Goal: Task Accomplishment & Management: Complete application form

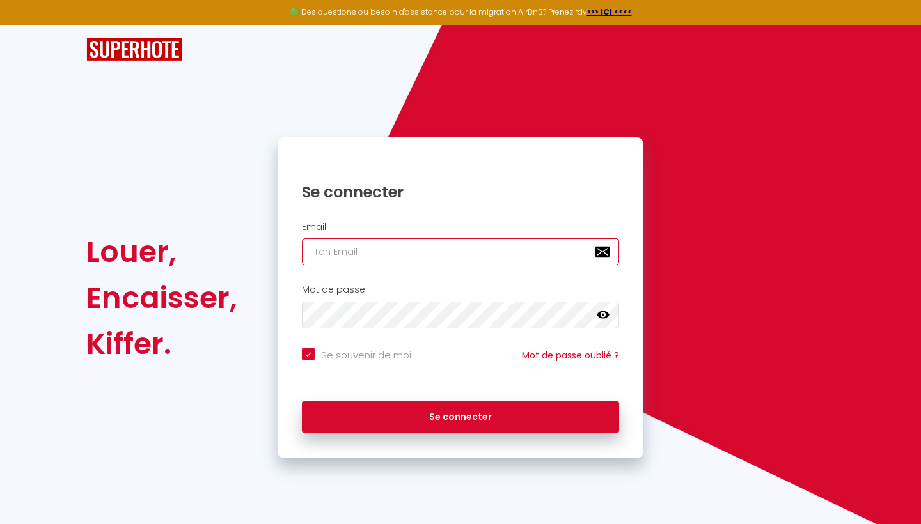
type input "[EMAIL_ADDRESS][DOMAIN_NAME]"
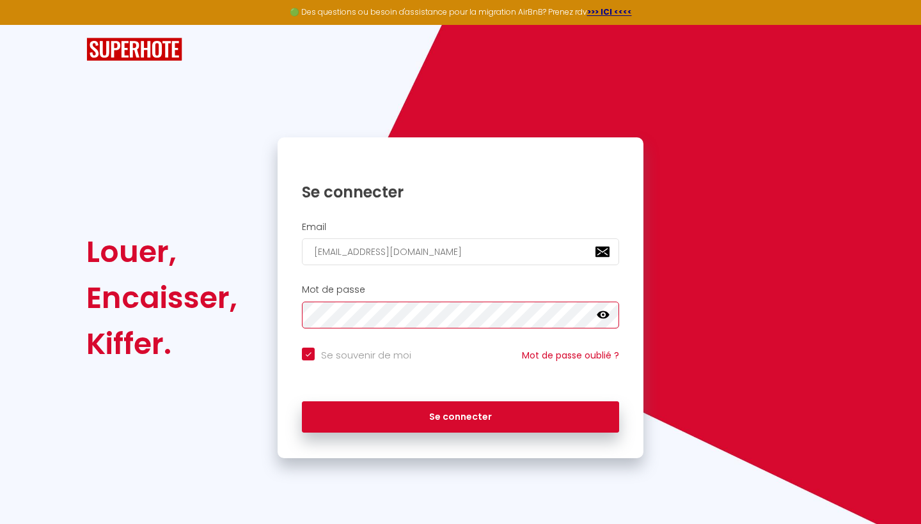
click at [460, 415] on button "Se connecter" at bounding box center [460, 418] width 317 height 32
checkbox input "true"
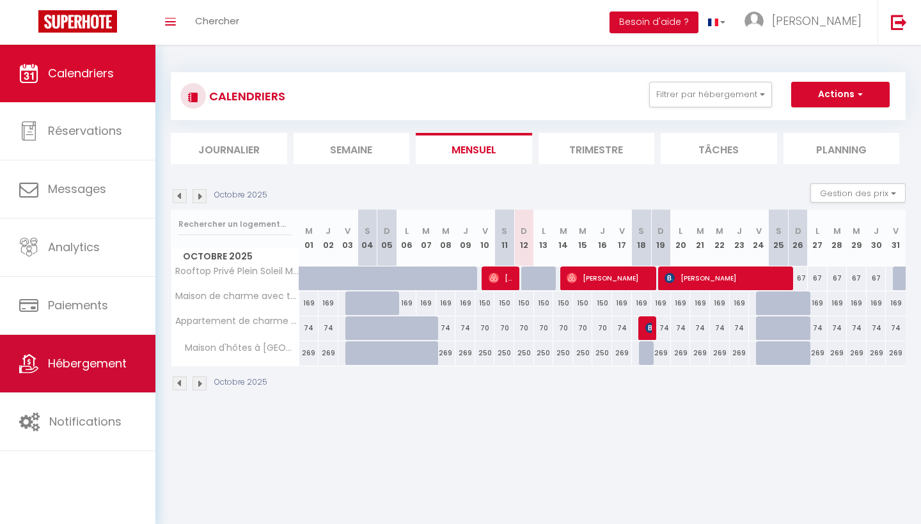
click at [81, 360] on span "Hébergement" at bounding box center [87, 363] width 79 height 16
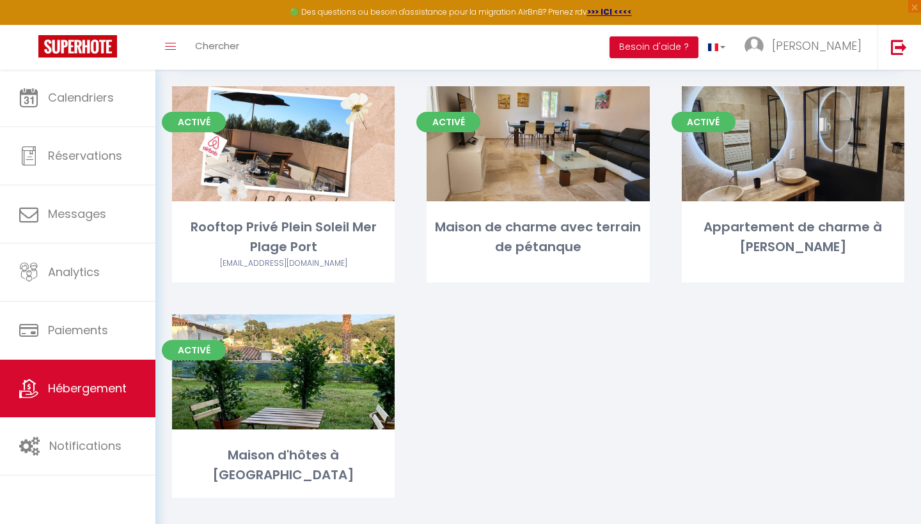
scroll to position [77, 0]
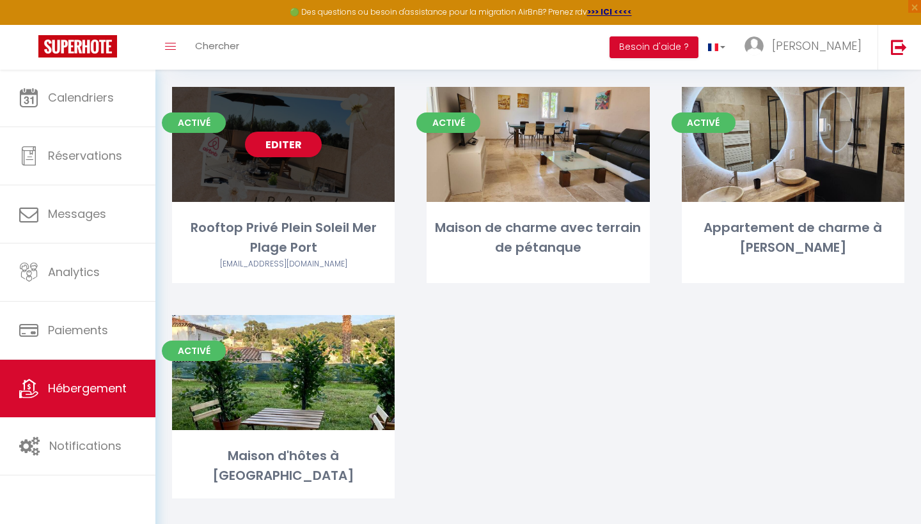
click at [304, 212] on div "Activé Editer Rooftop Privé Plein Soleil Mer Plage Port [EMAIL_ADDRESS][DOMAIN_…" at bounding box center [283, 185] width 223 height 196
click at [304, 250] on div "Rooftop Privé Plein Soleil Mer Plage Port" at bounding box center [283, 238] width 223 height 40
select select "3"
select select "2"
select select "1"
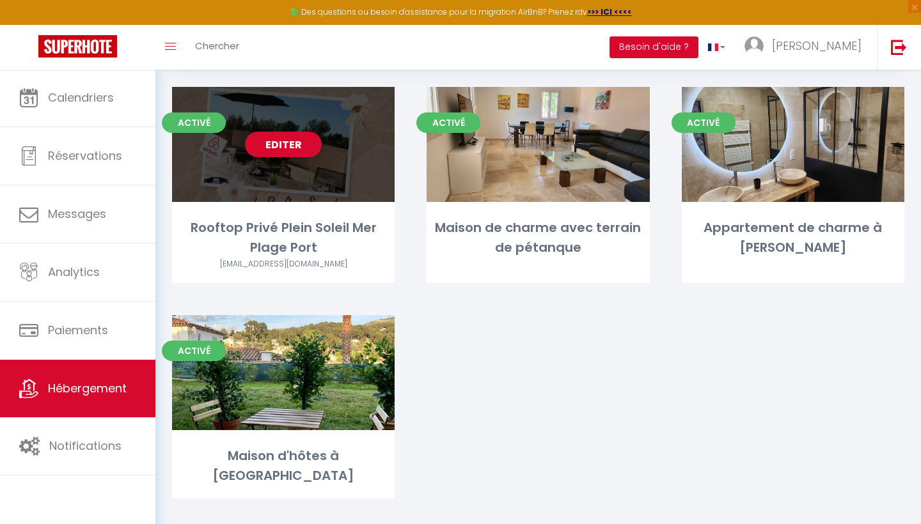
select select "1"
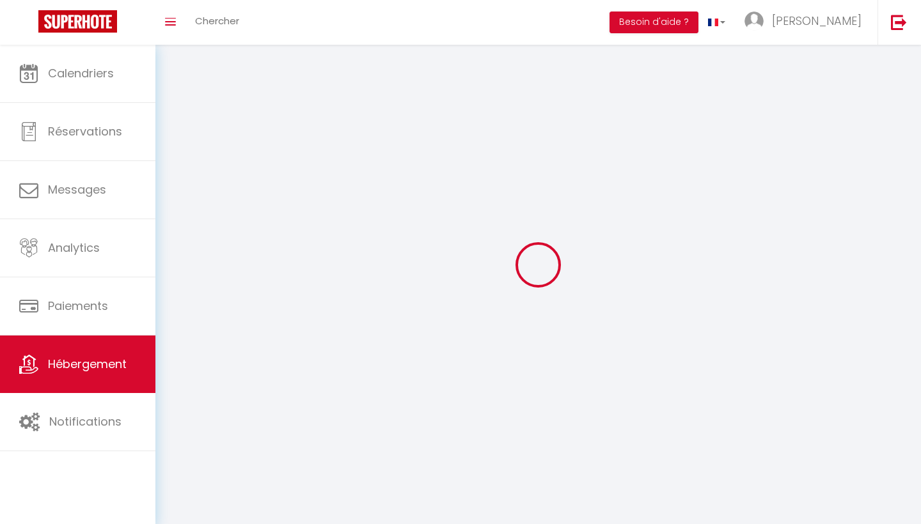
select select
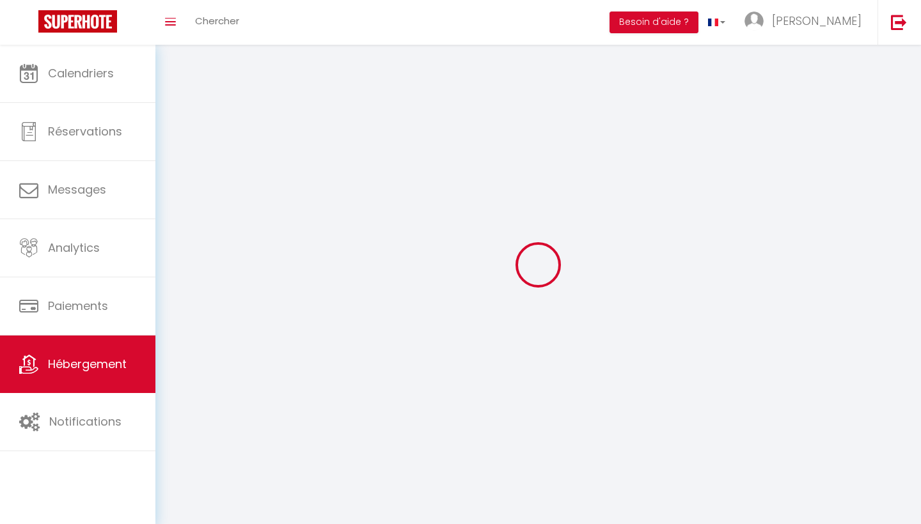
select select
checkbox input "false"
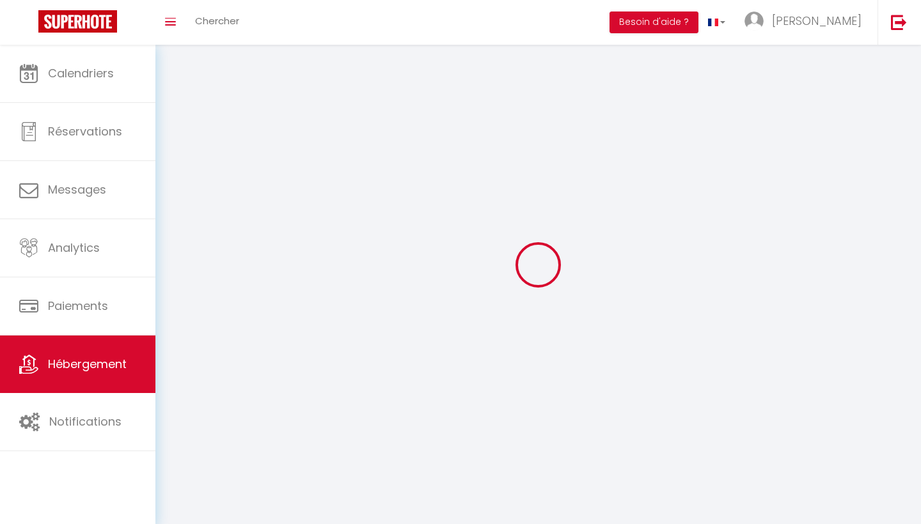
checkbox input "false"
select select
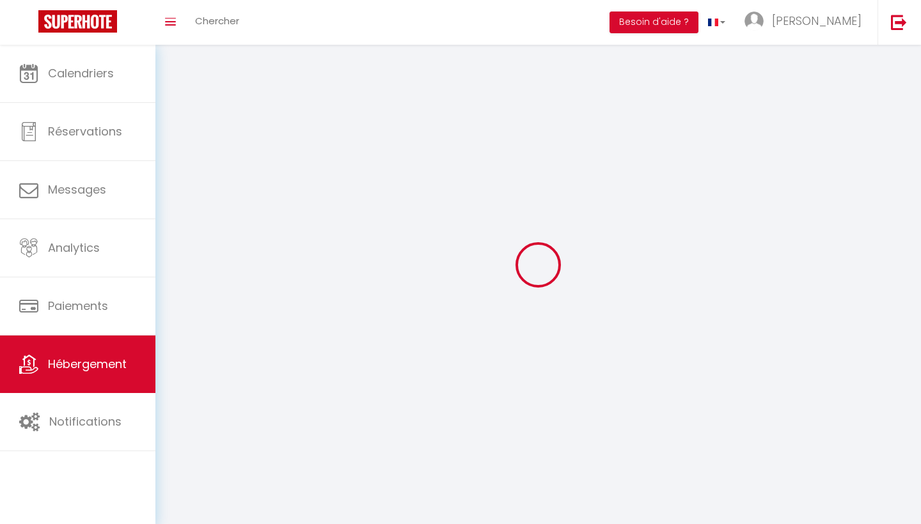
select select
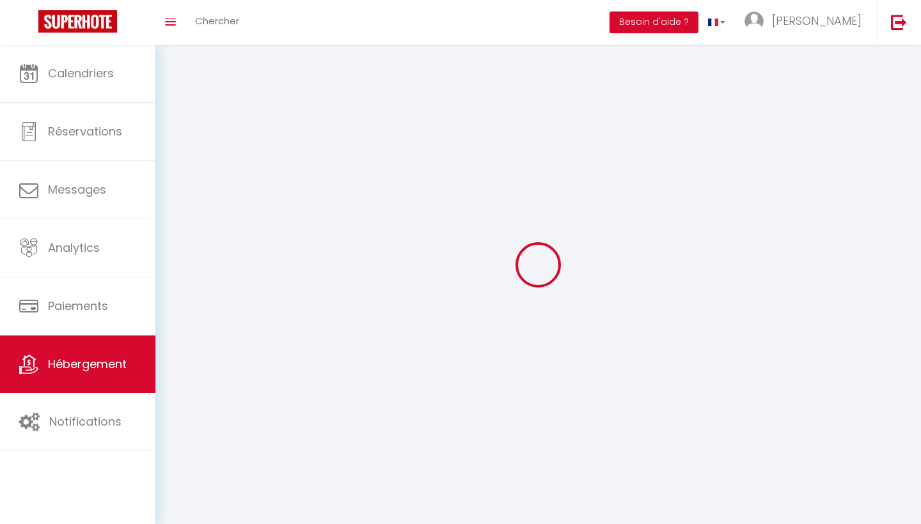
checkbox input "false"
select select
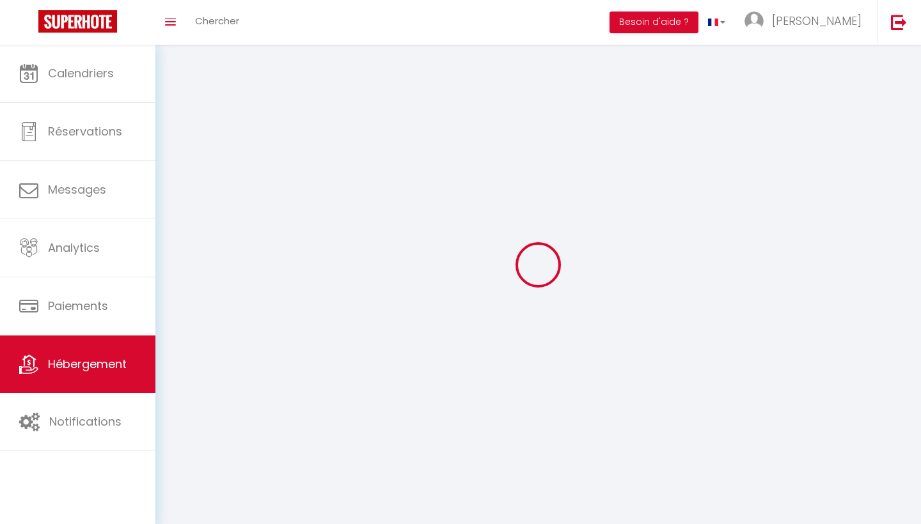
select select
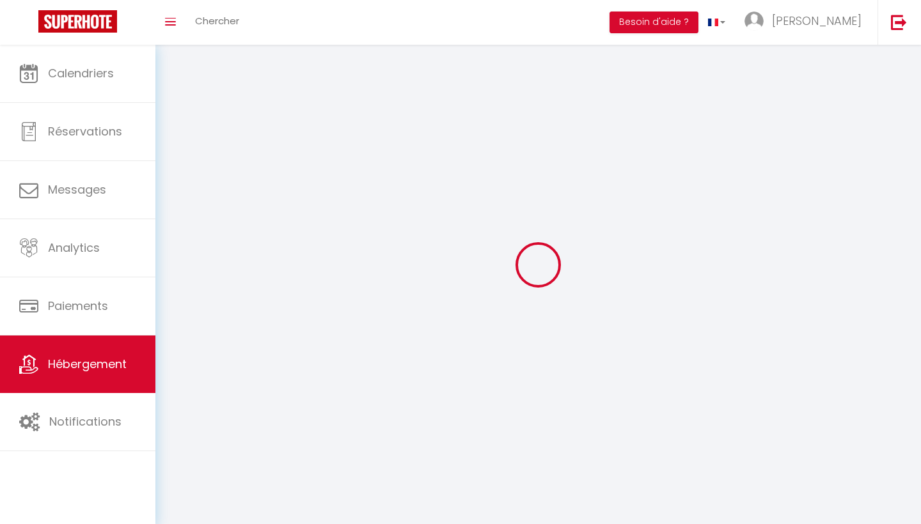
select select
checkbox input "false"
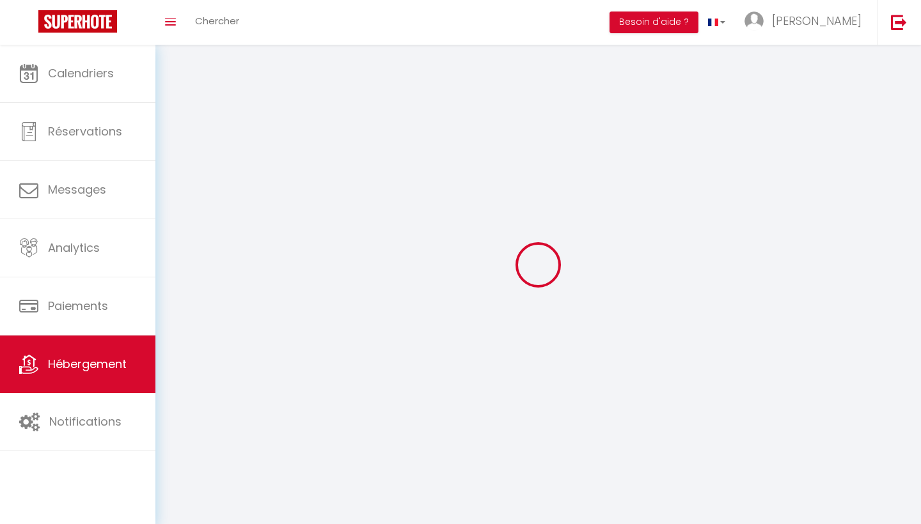
checkbox input "false"
select select
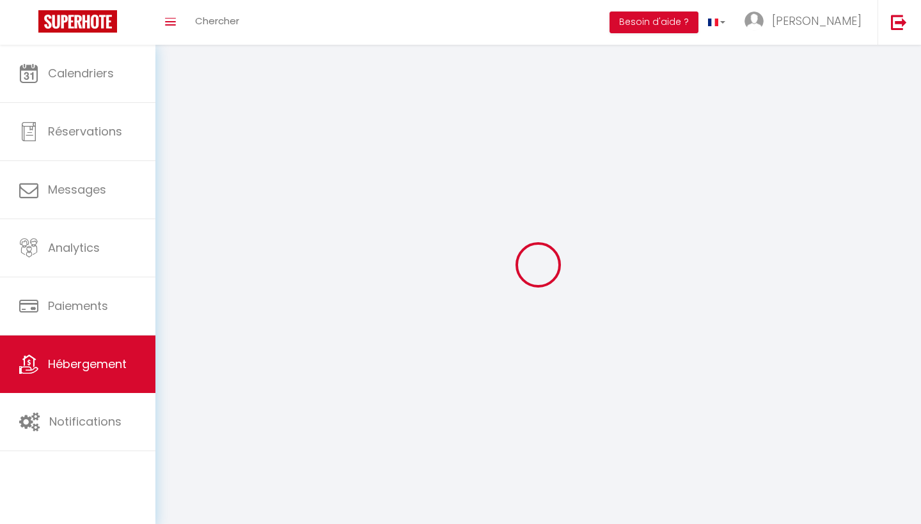
select select
checkbox input "false"
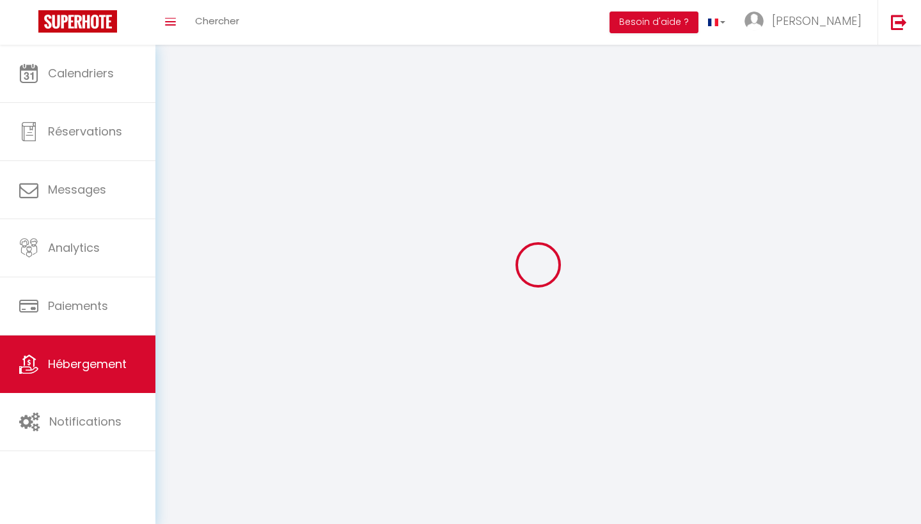
checkbox input "false"
select select
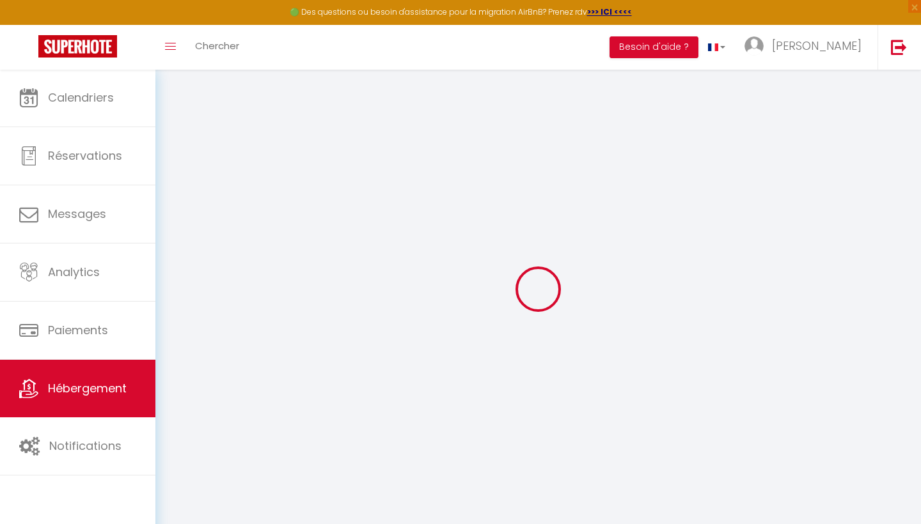
select select "14:00"
select select
select select "11:00"
select select "30"
select select "120"
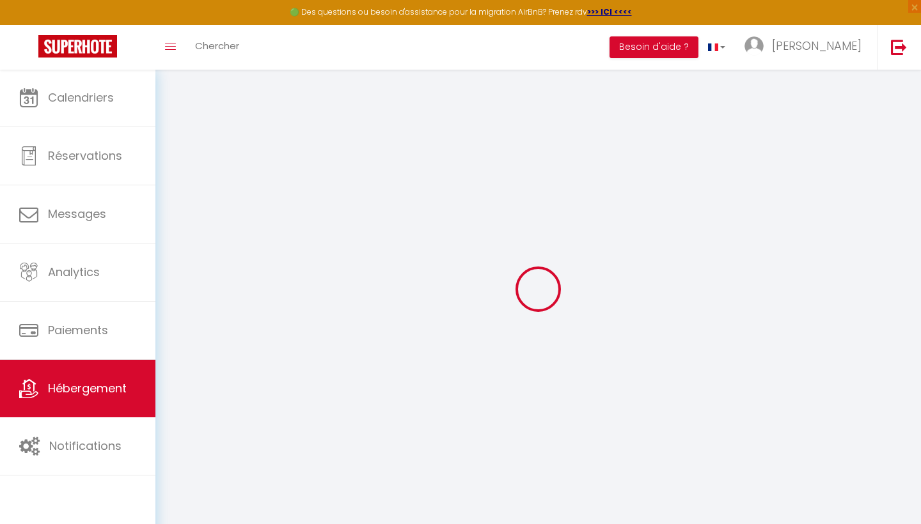
select select
checkbox input "false"
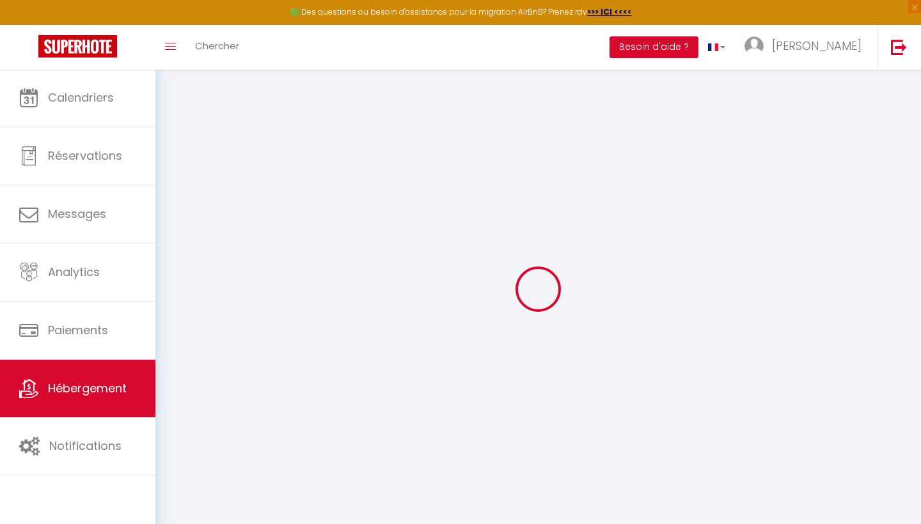
checkbox input "false"
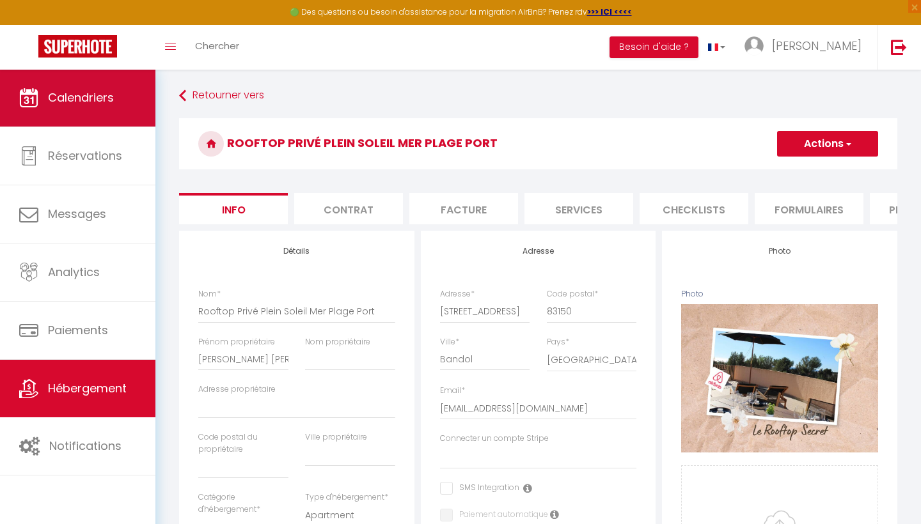
click at [92, 95] on span "Calendriers" at bounding box center [81, 98] width 66 height 16
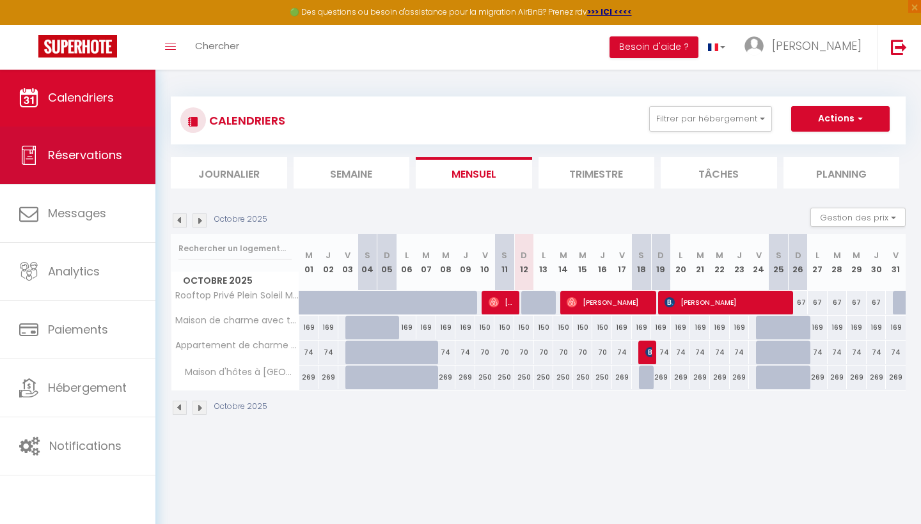
click at [91, 158] on span "Réservations" at bounding box center [85, 155] width 74 height 16
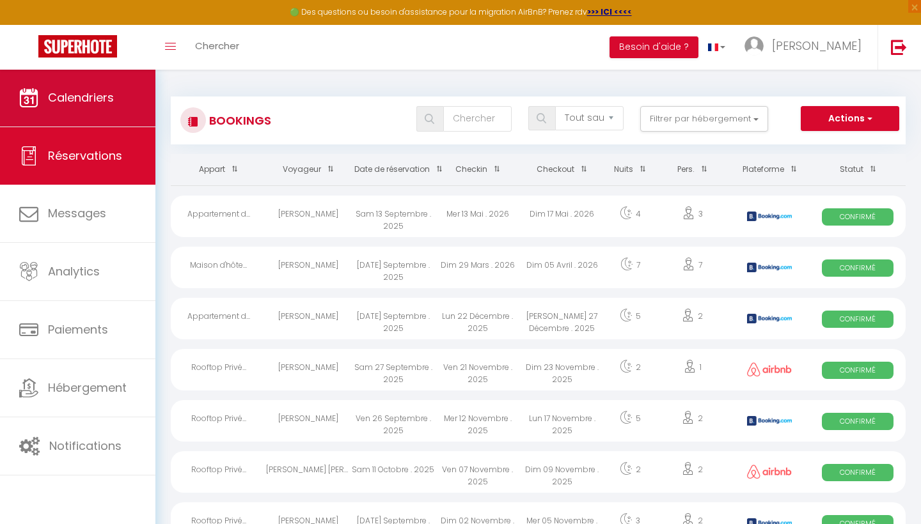
click at [107, 102] on span "Calendriers" at bounding box center [81, 98] width 66 height 16
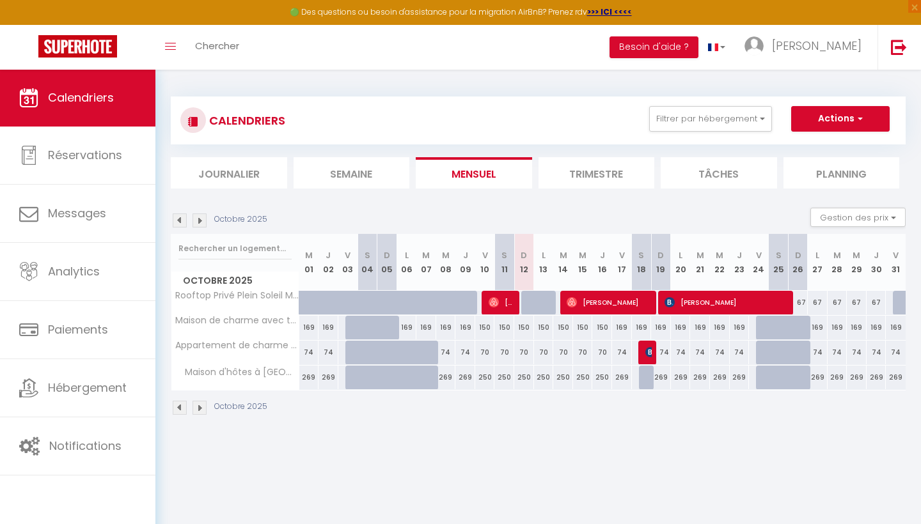
click at [859, 113] on span "button" at bounding box center [858, 118] width 8 height 13
click at [712, 209] on div "Octobre 2025 Gestion des prix Nb Nuits minimum Règles Disponibilité" at bounding box center [538, 221] width 735 height 26
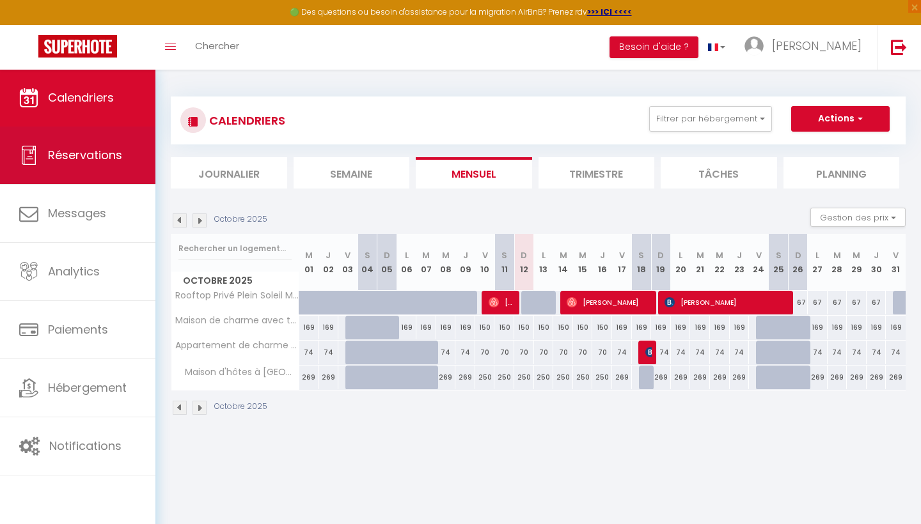
click at [77, 145] on link "Réservations" at bounding box center [77, 156] width 155 height 58
select select "not_cancelled"
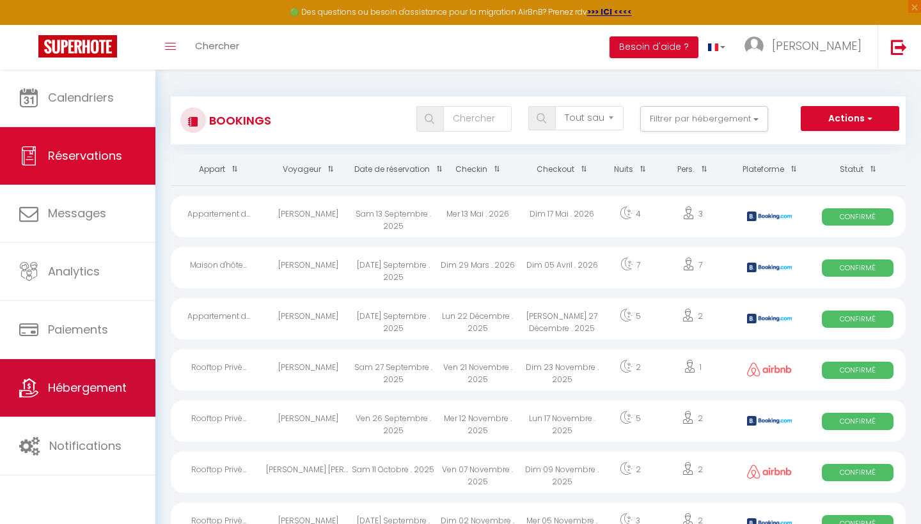
click at [56, 393] on span "Hébergement" at bounding box center [87, 388] width 79 height 16
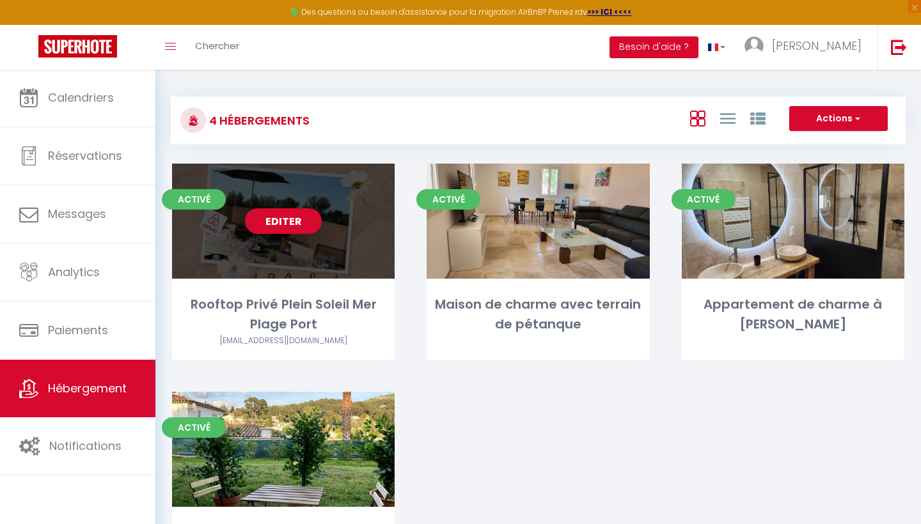
click at [294, 215] on link "Editer" at bounding box center [283, 221] width 77 height 26
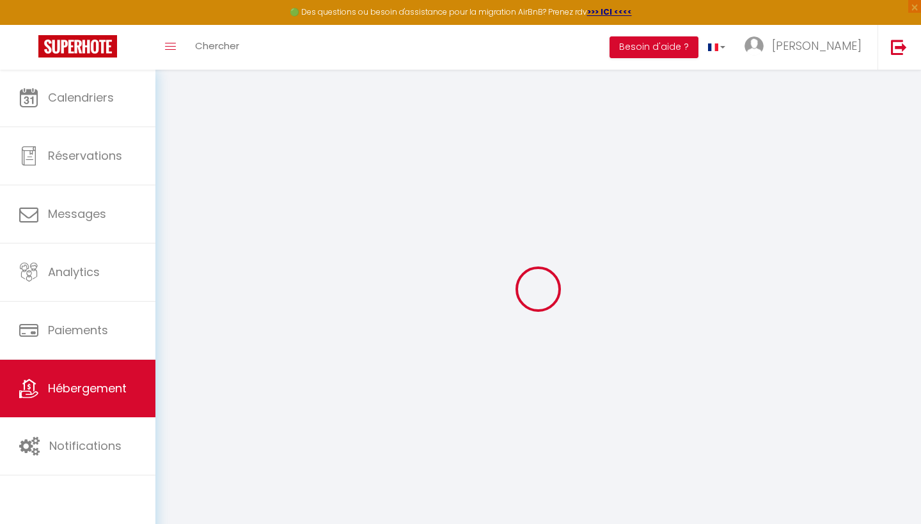
select select
select select "14:00"
select select
select select "11:00"
select select "30"
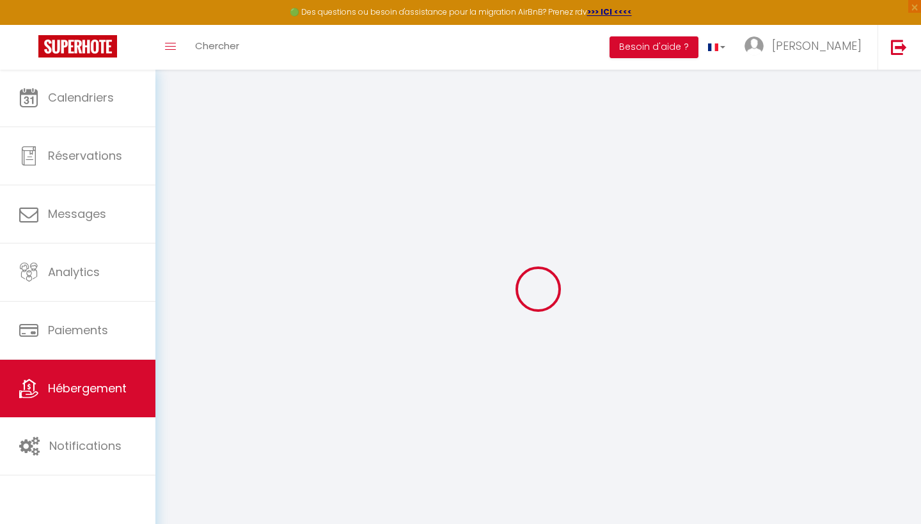
select select "120"
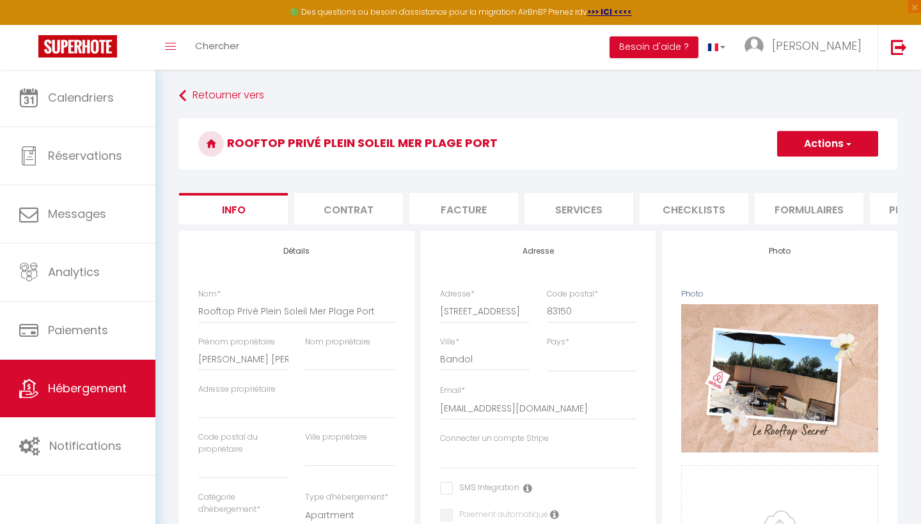
select select
checkbox input "false"
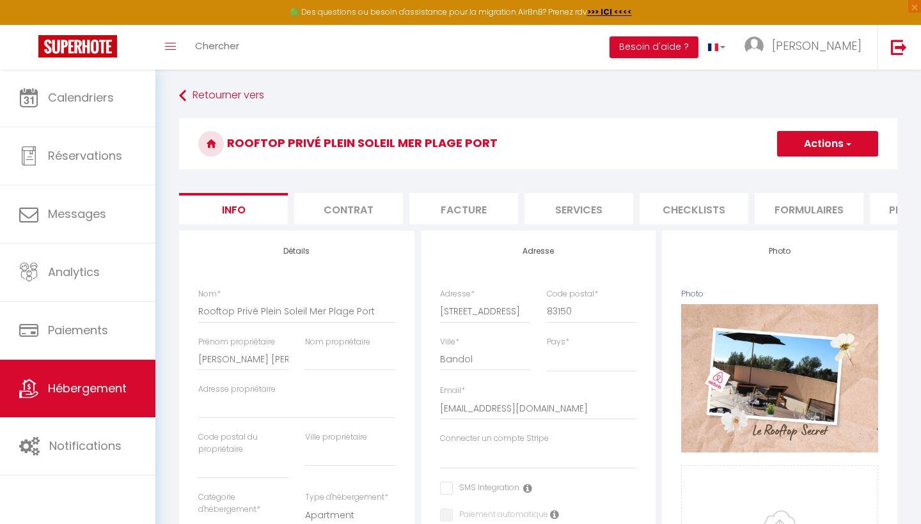
checkbox input "false"
click at [616, 217] on li "Services" at bounding box center [578, 208] width 109 height 31
select select
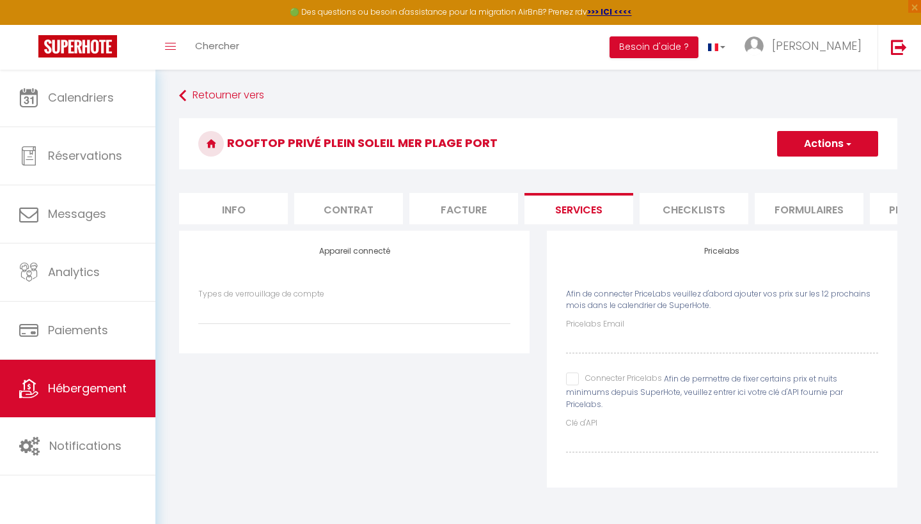
click at [465, 189] on form "Rooftop Privé Plein Soleil Mer Plage Port Actions Enregistrer Info Contrat Fact…" at bounding box center [538, 311] width 718 height 386
click at [462, 205] on li "Facture" at bounding box center [463, 208] width 109 height 31
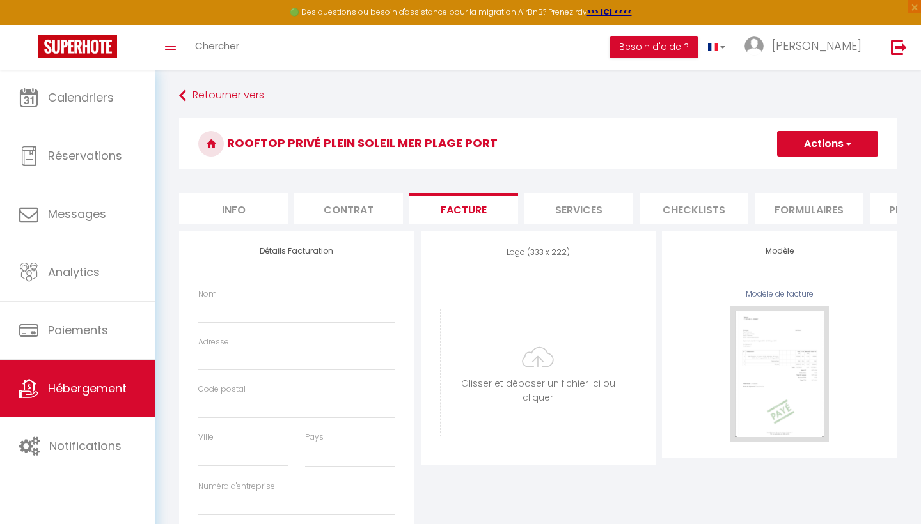
select select
click at [695, 217] on li "Checklists" at bounding box center [693, 208] width 109 height 31
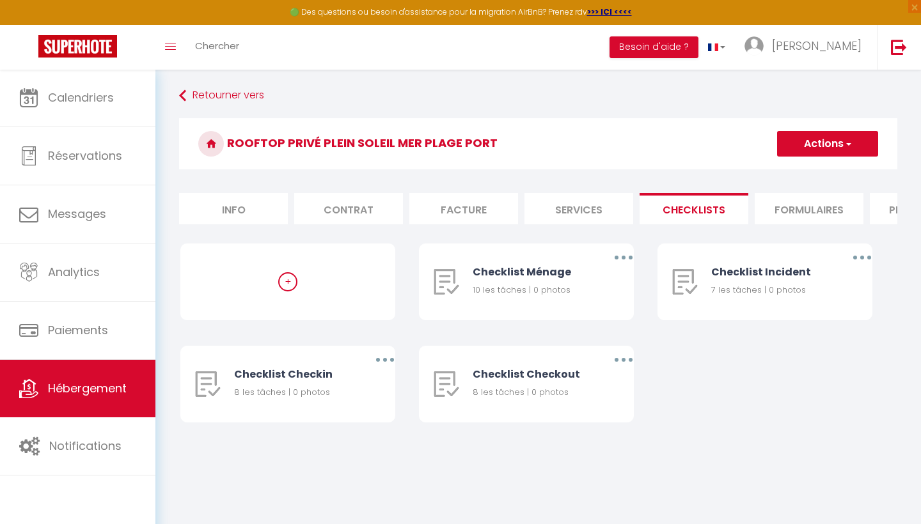
click at [841, 145] on button "Actions" at bounding box center [827, 144] width 101 height 26
click at [801, 213] on li "Formulaires" at bounding box center [808, 208] width 109 height 31
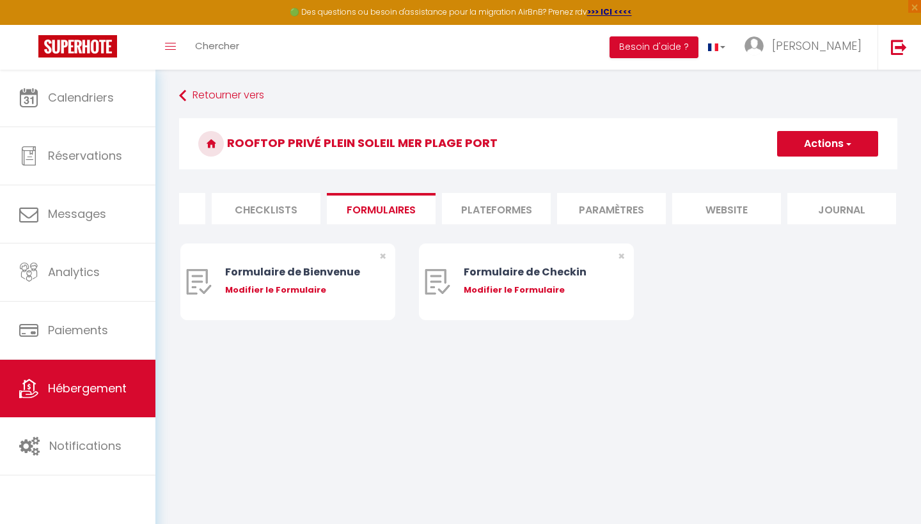
scroll to position [0, 426]
click at [859, 208] on li "Journal" at bounding box center [842, 208] width 109 height 31
select select
checkbox input "false"
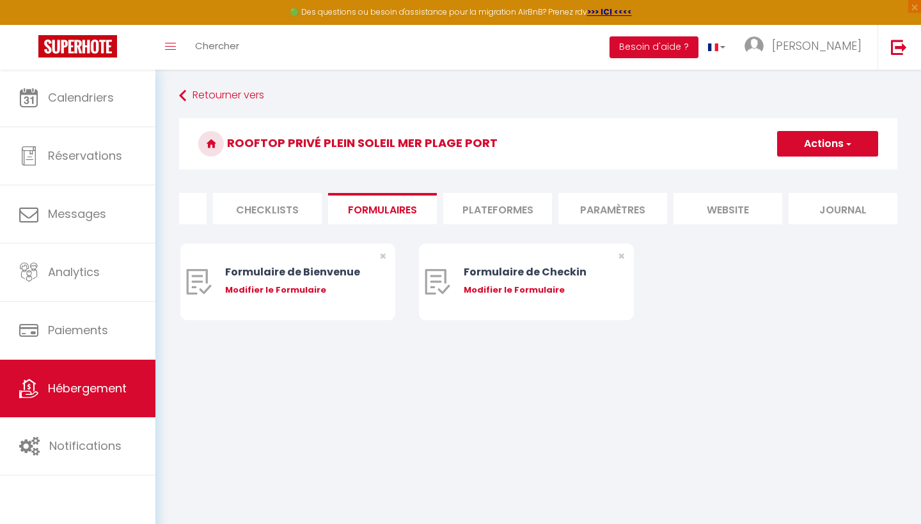
checkbox input "false"
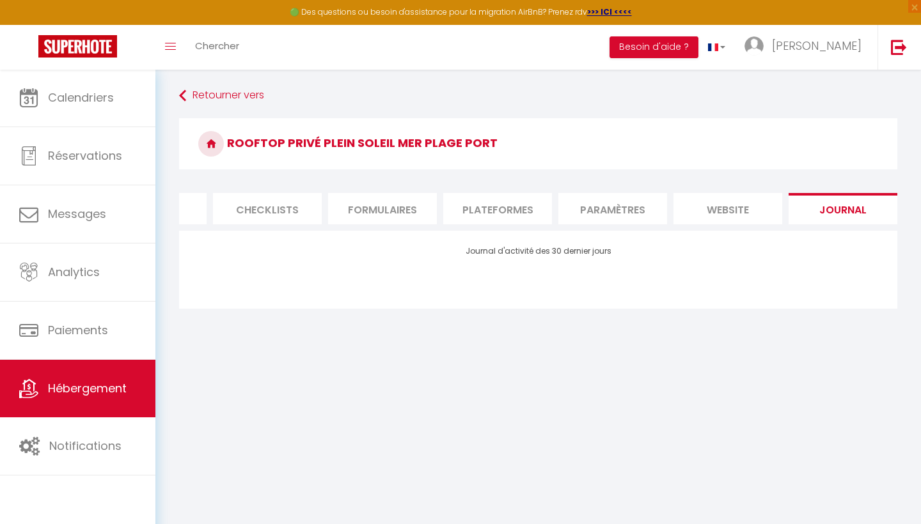
select select
checkbox input "false"
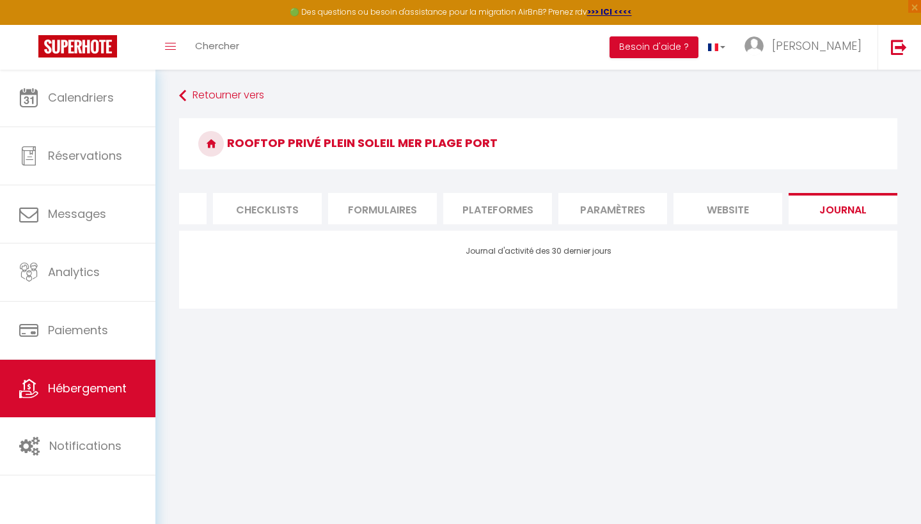
checkbox input "false"
select select
checkbox input "false"
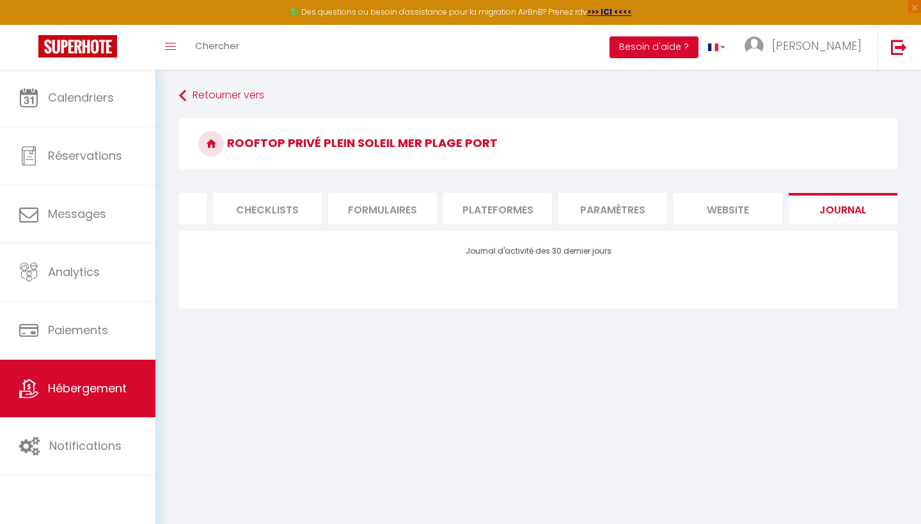
checkbox input "false"
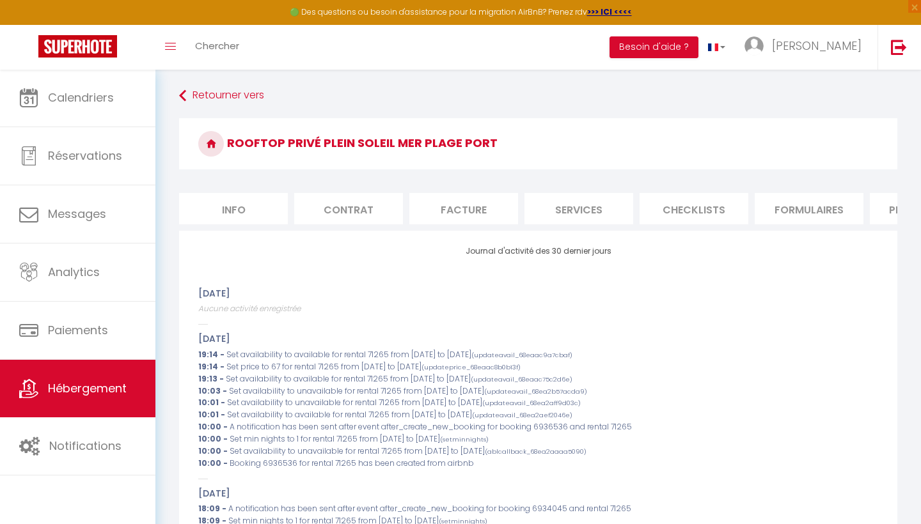
click at [253, 203] on li "Info" at bounding box center [233, 208] width 109 height 31
select select
checkbox input "false"
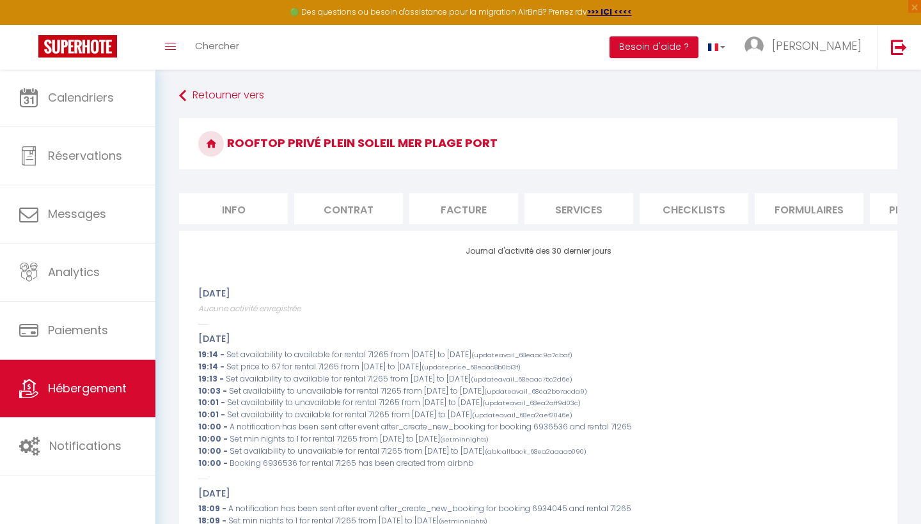
checkbox input "false"
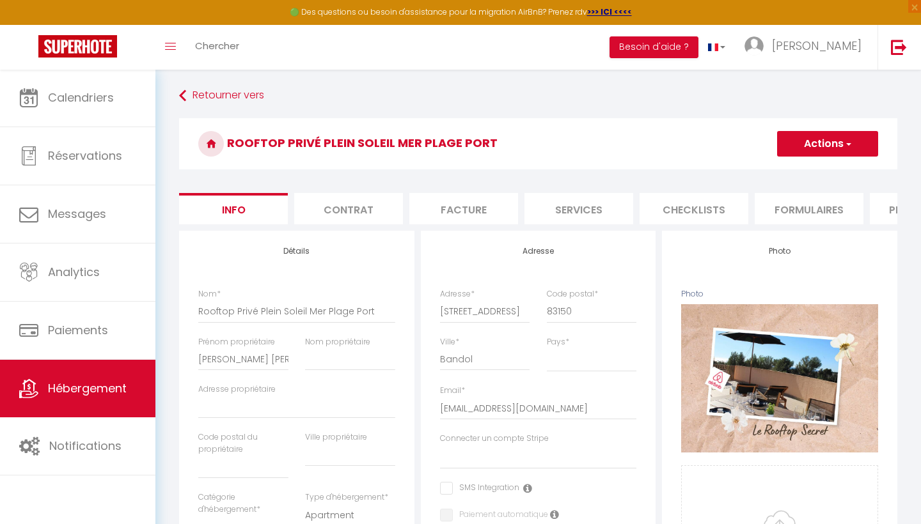
click at [330, 148] on h3 "Rooftop Privé Plein Soleil Mer Plage Port" at bounding box center [538, 143] width 718 height 51
click at [871, 145] on button "Actions" at bounding box center [827, 144] width 101 height 26
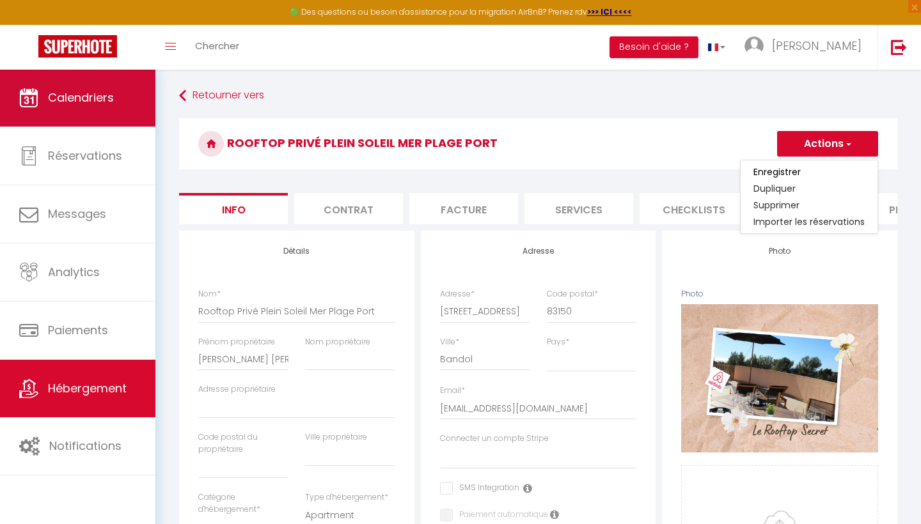
click at [93, 97] on span "Calendriers" at bounding box center [81, 98] width 66 height 16
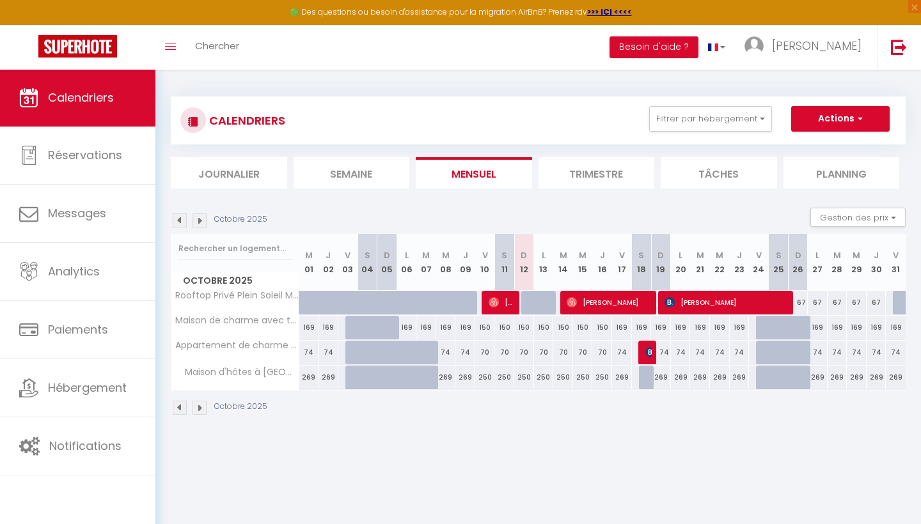
click at [853, 121] on button "Actions" at bounding box center [840, 119] width 98 height 26
click at [836, 145] on link "Nouvelle réservation" at bounding box center [826, 148] width 111 height 19
select select
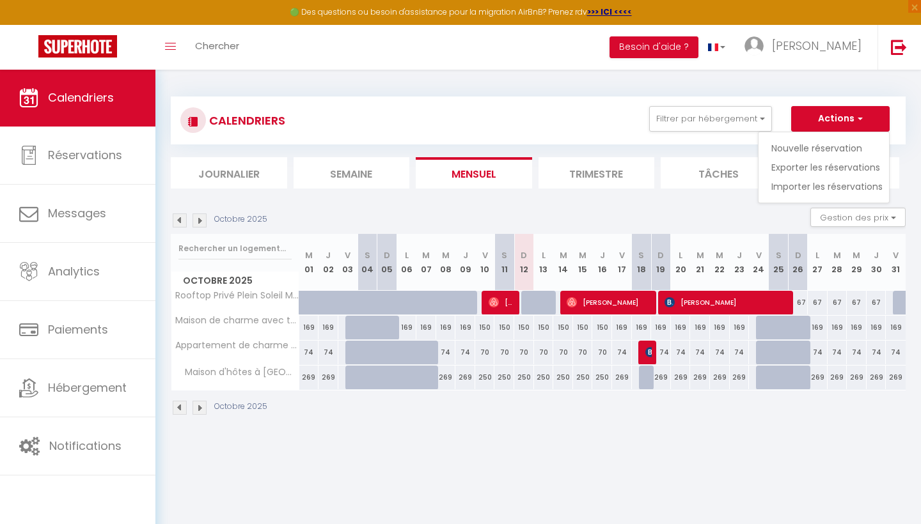
select select
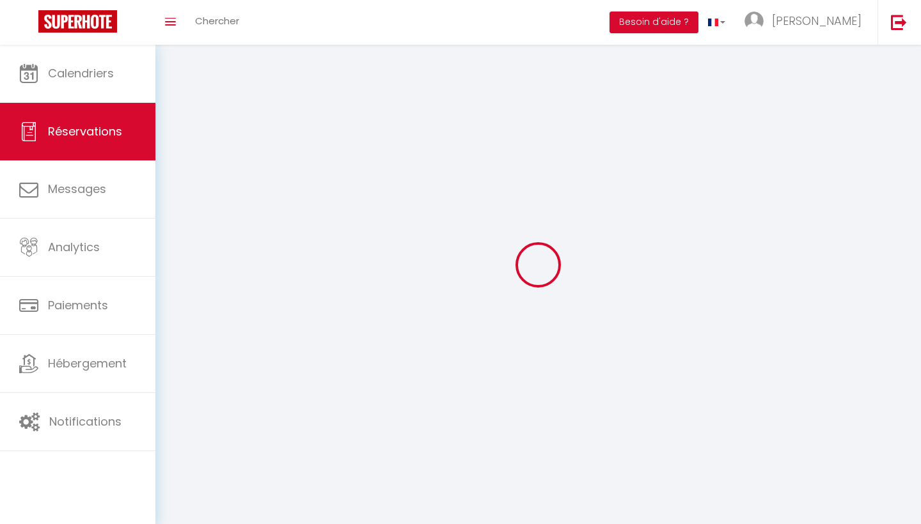
select select
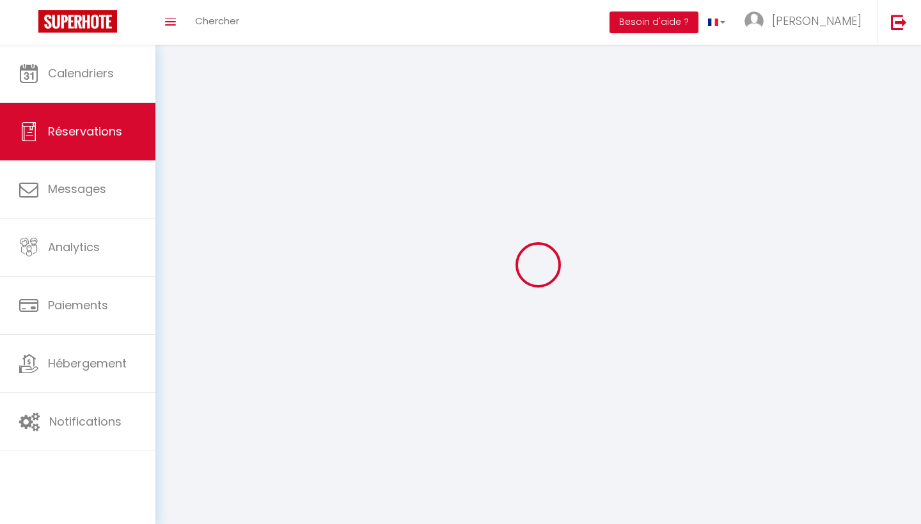
select select
checkbox input "false"
select select
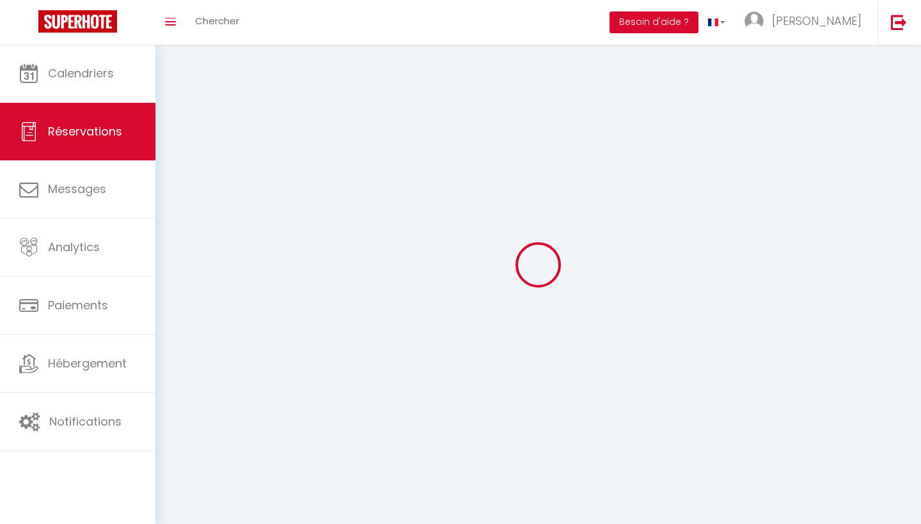
select select
checkbox input "false"
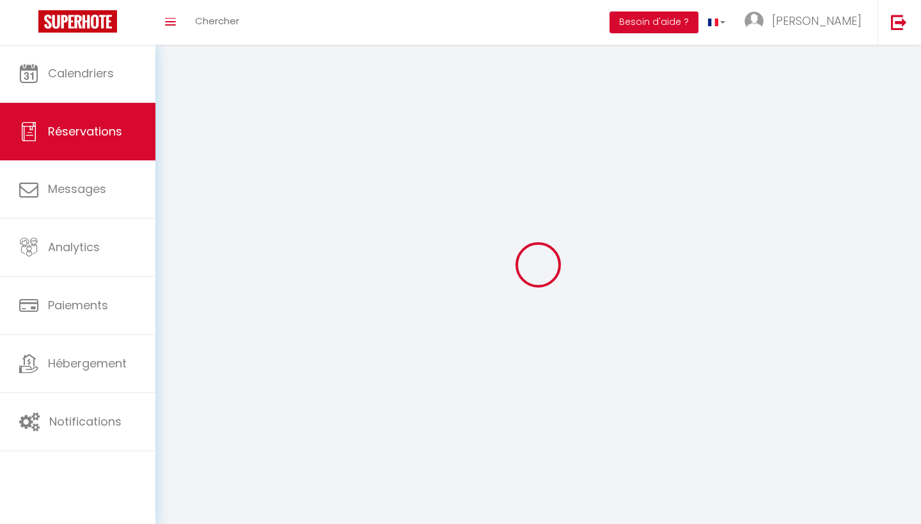
select select
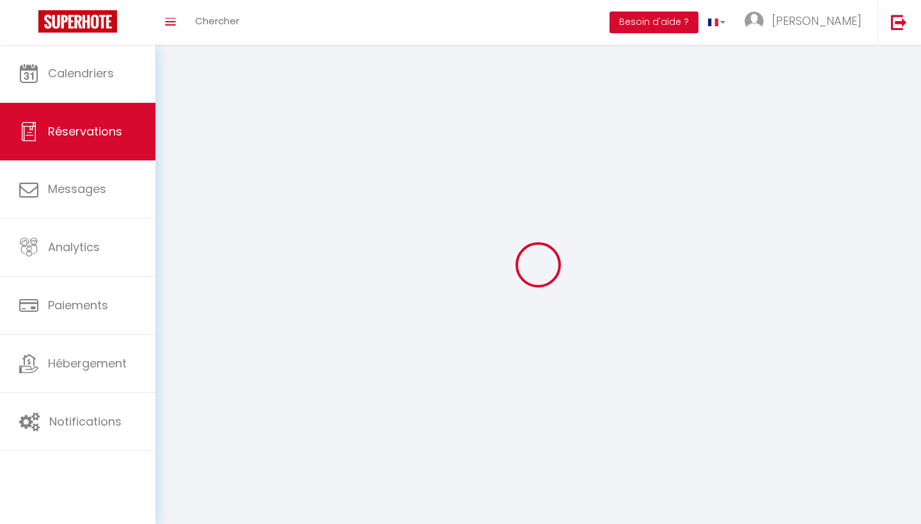
select select
checkbox input "false"
select select
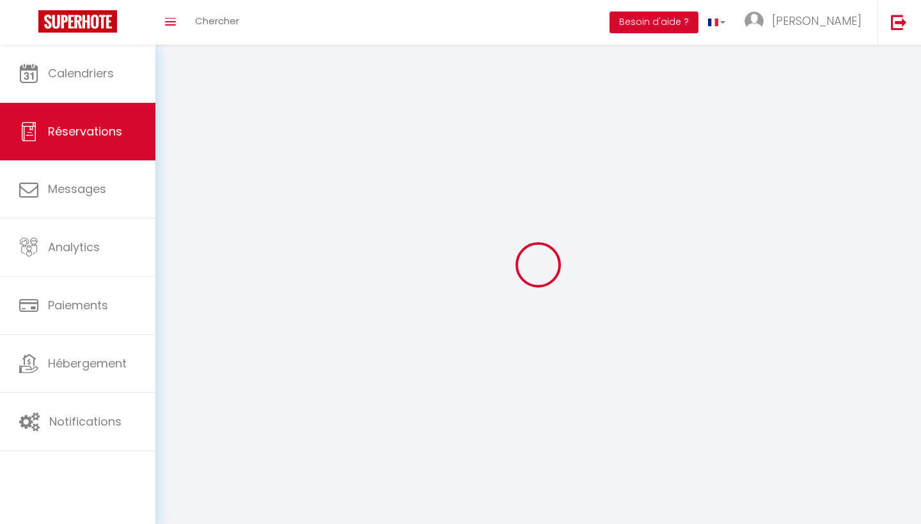
select select
checkbox input "false"
select select
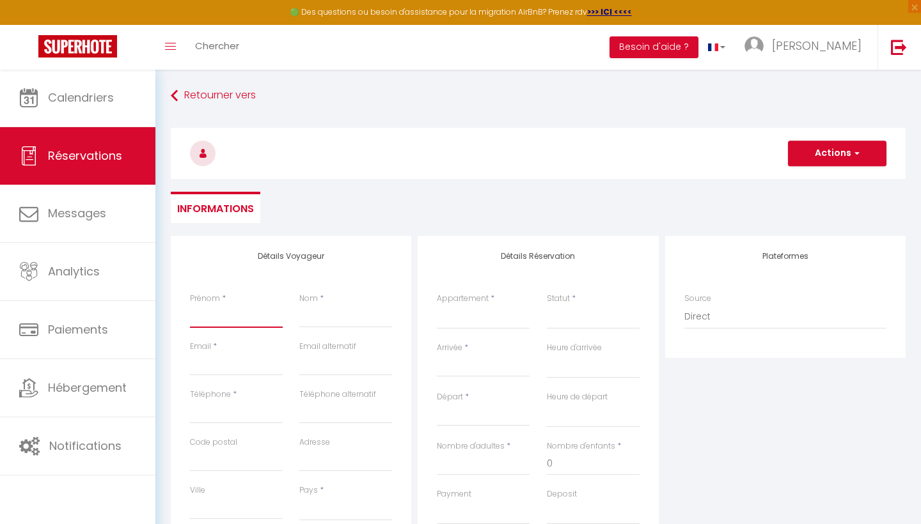
type input "E"
select select
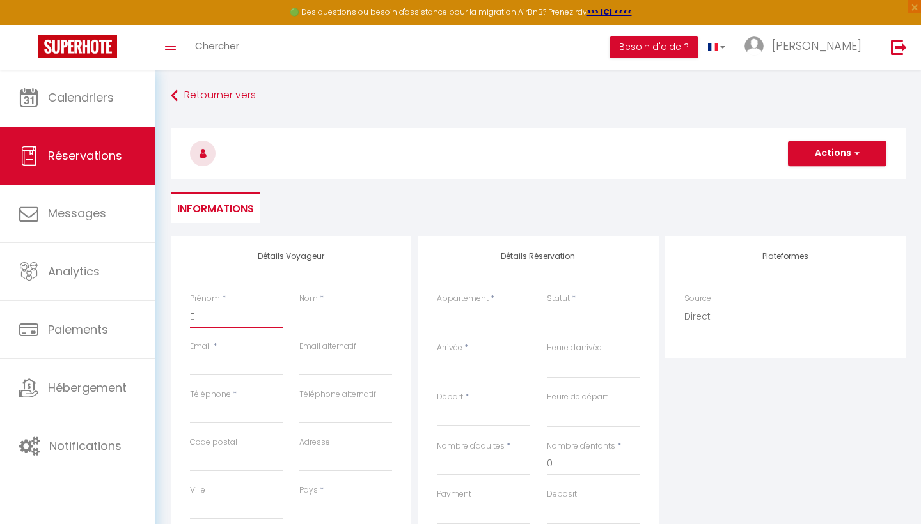
select select
checkbox input "false"
type input "Em"
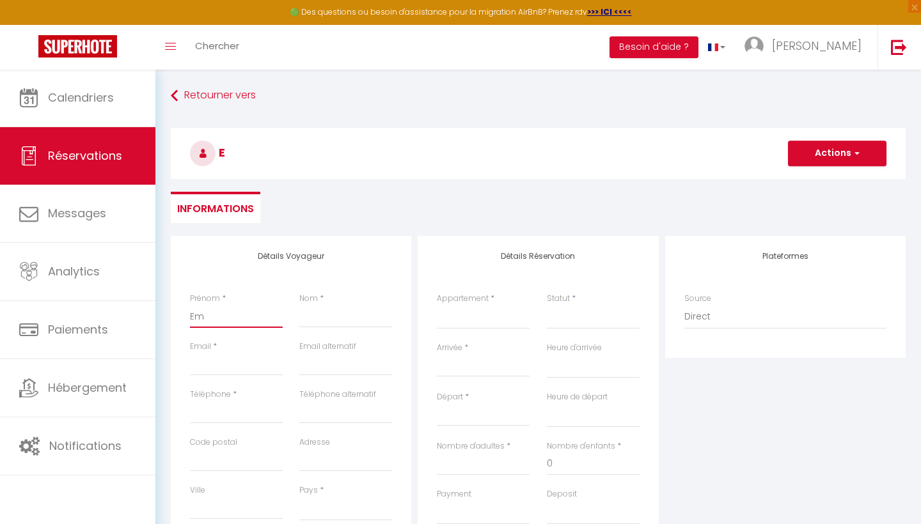
select select
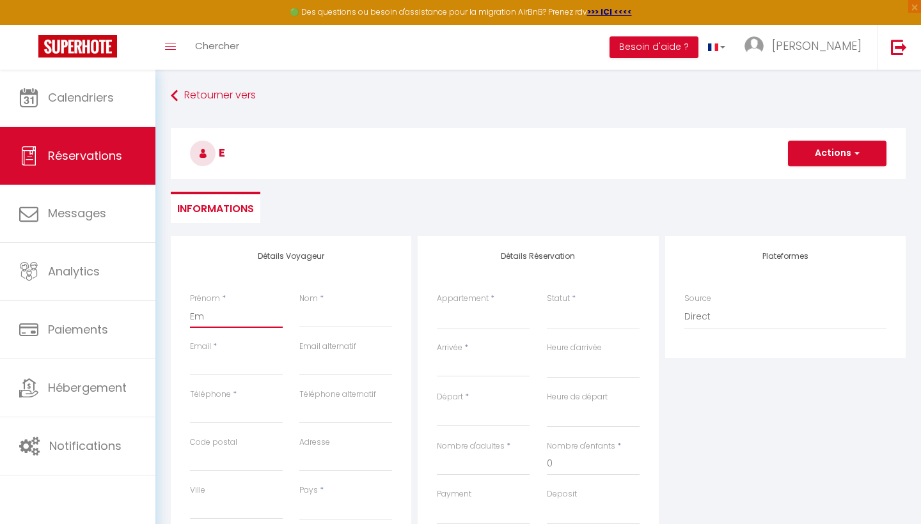
select select
checkbox input "false"
type input "Emi"
select select
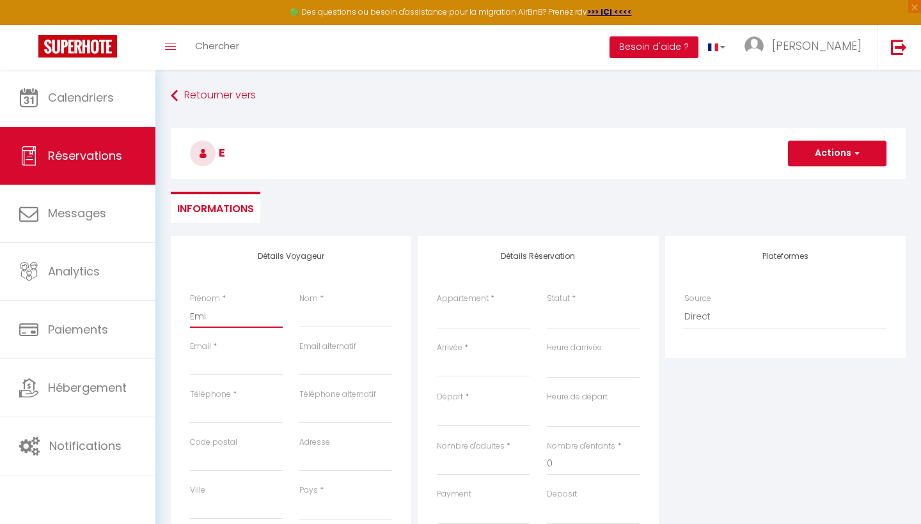
select select
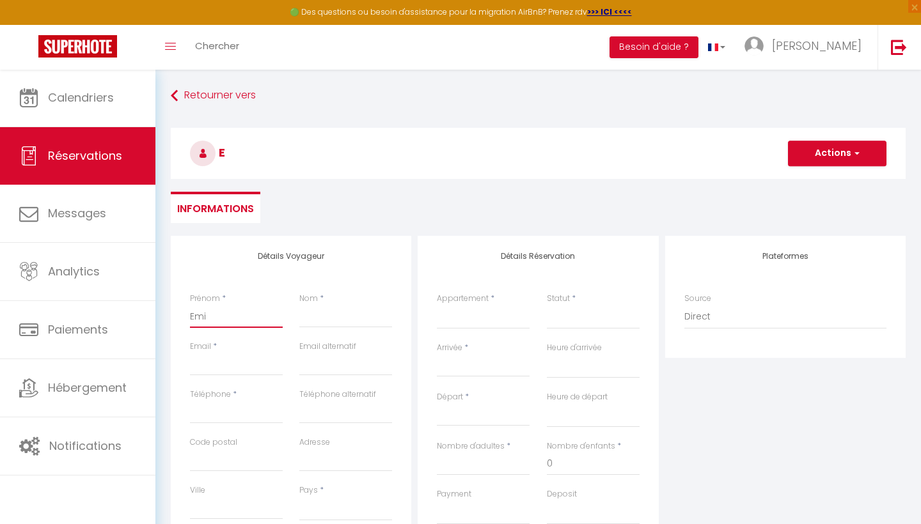
select select
checkbox input "false"
type input "[PERSON_NAME]"
select select
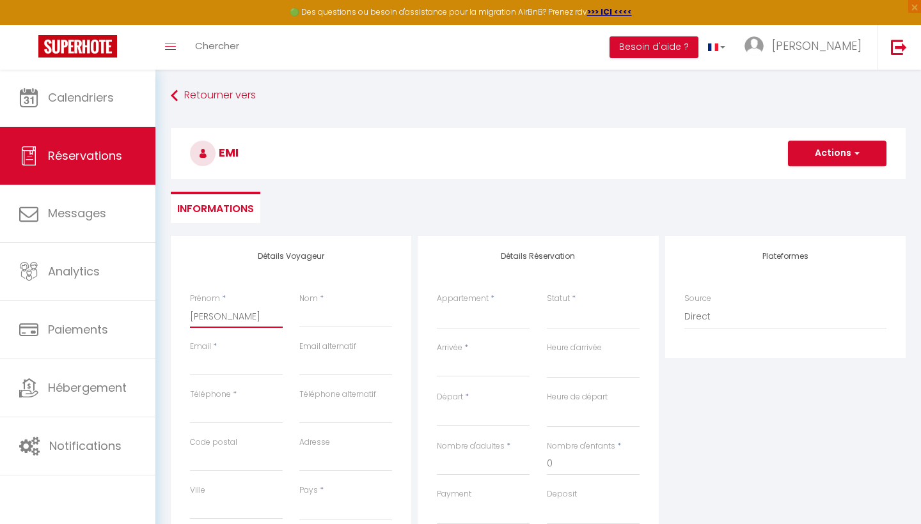
select select
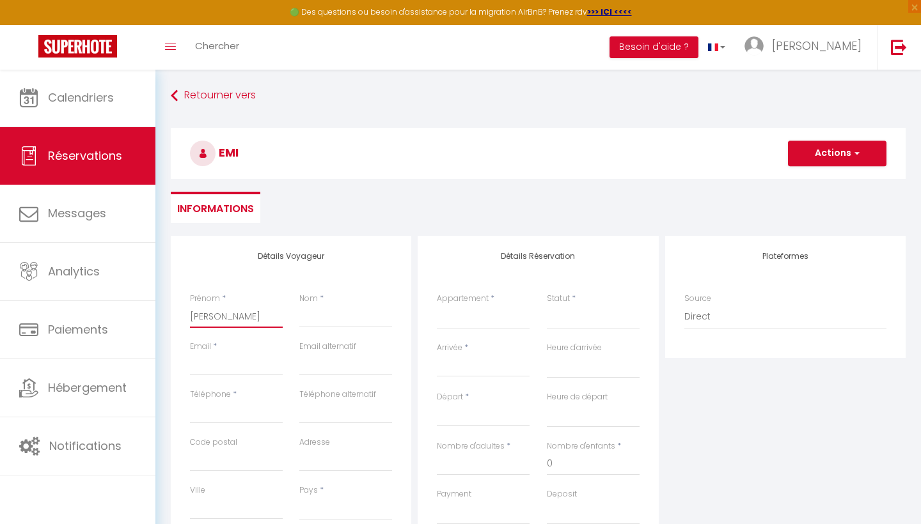
checkbox input "false"
type input "[PERSON_NAME]"
select select
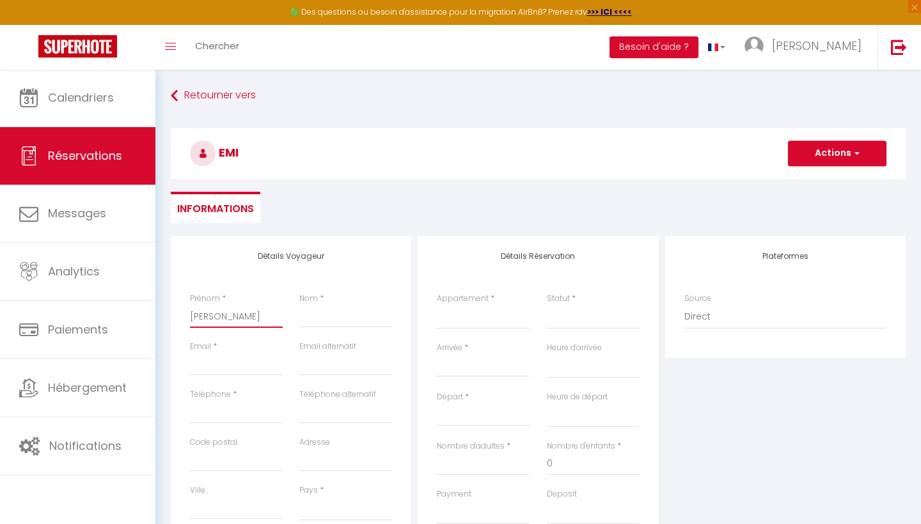
select select
checkbox input "false"
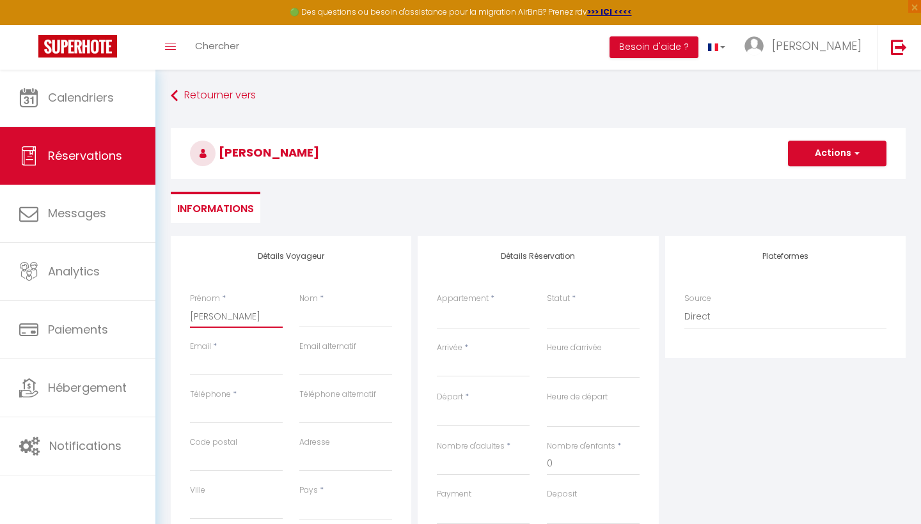
type input "[PERSON_NAME]"
type input "C"
select select
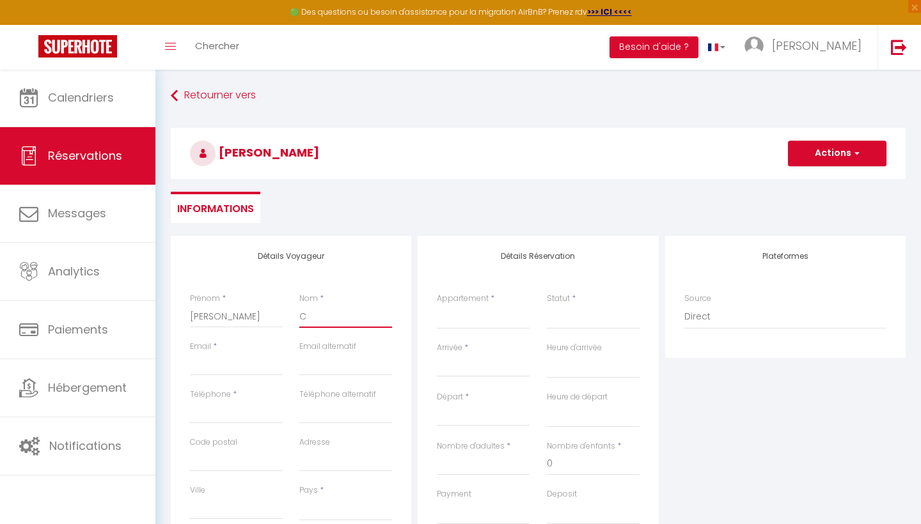
select select
checkbox input "false"
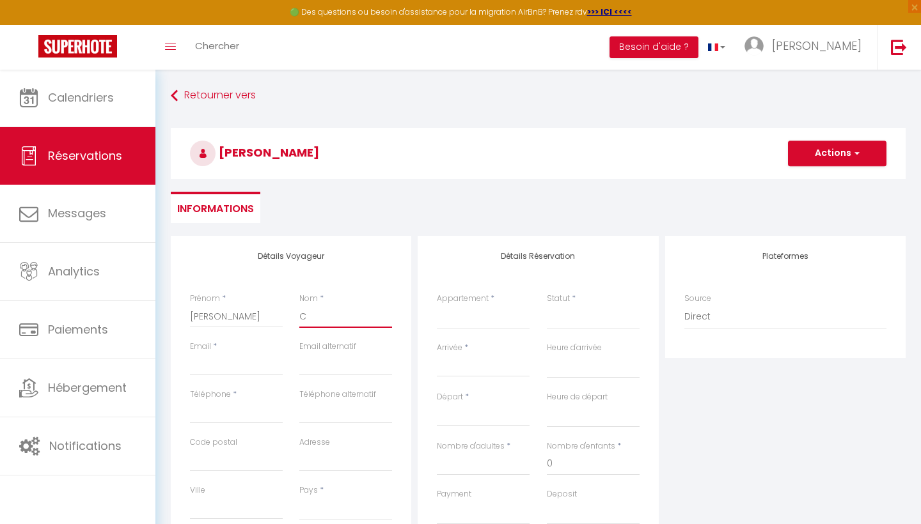
type input "Ch"
select select
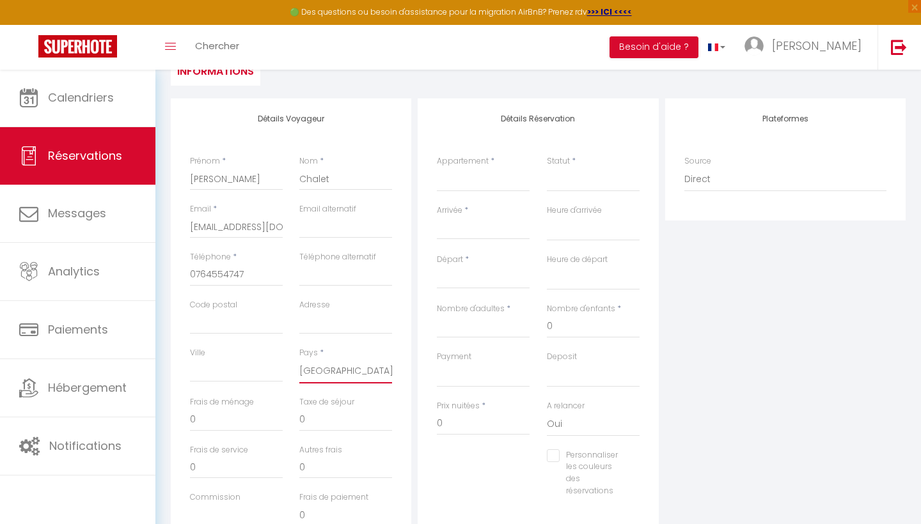
scroll to position [106, 0]
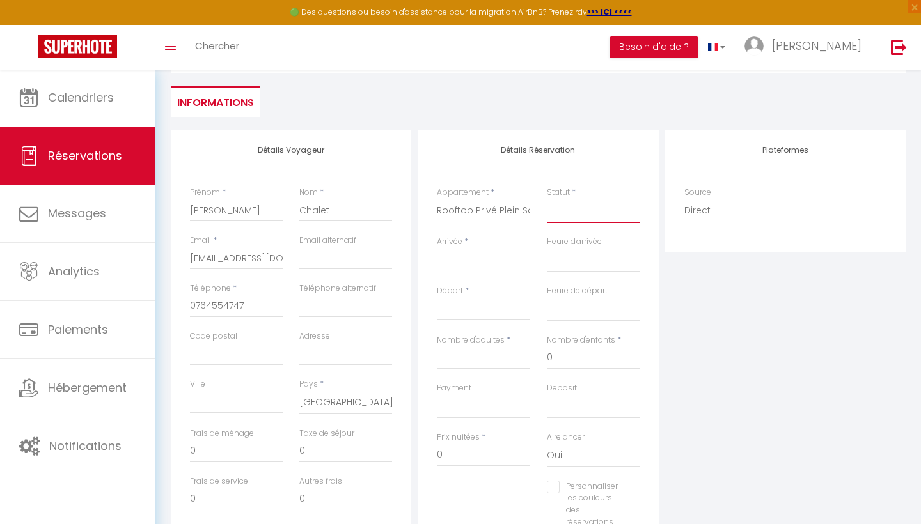
click at [585, 208] on select "Confirmé Non Confirmé [PERSON_NAME] par le voyageur No Show Request" at bounding box center [593, 211] width 93 height 24
click at [458, 255] on input "Arrivée" at bounding box center [483, 261] width 93 height 17
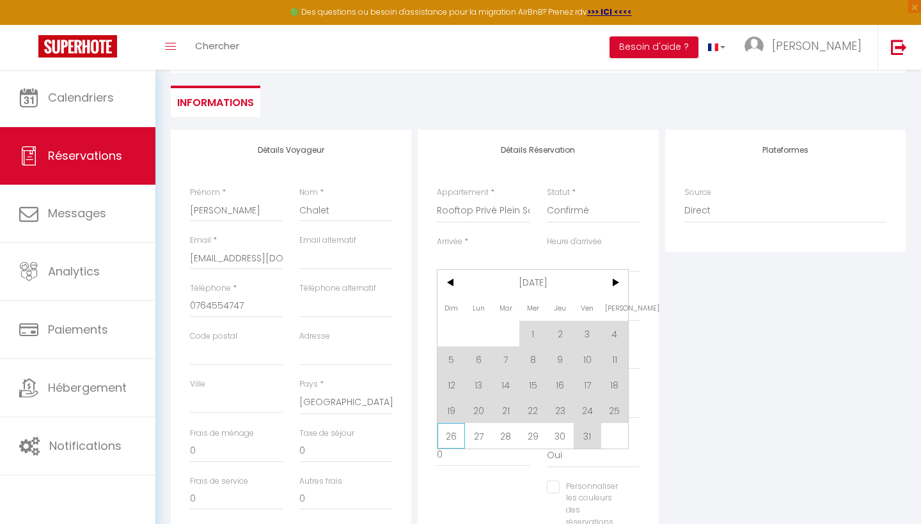
click at [452, 436] on span "26" at bounding box center [450, 436] width 27 height 26
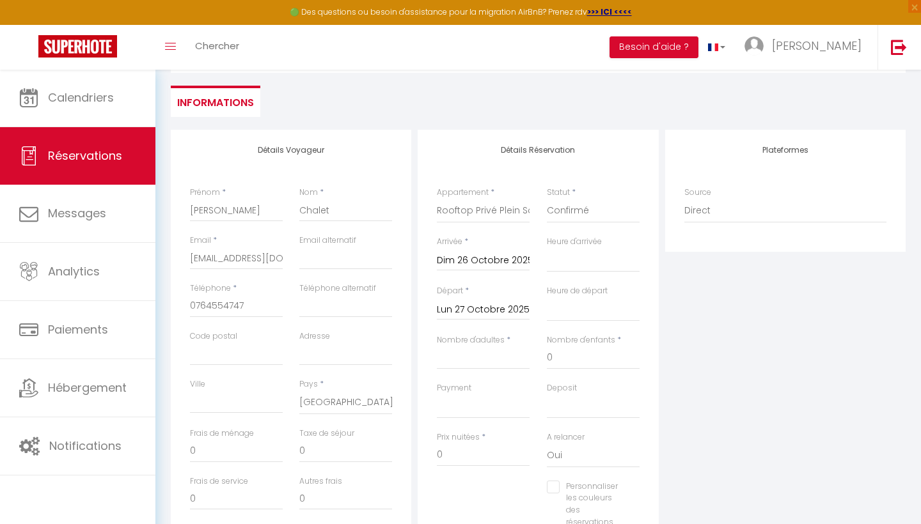
click at [503, 306] on input "Lun 27 Octobre 2025" at bounding box center [483, 310] width 93 height 17
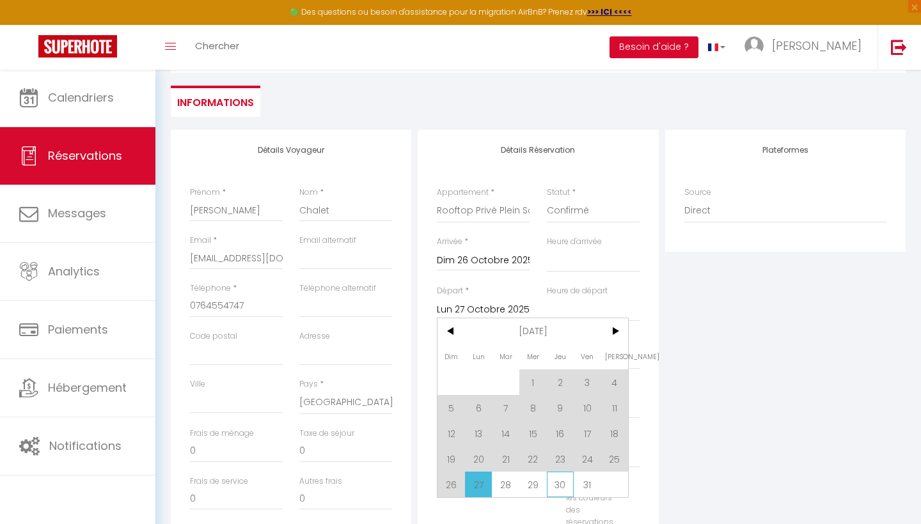
click at [565, 485] on span "30" at bounding box center [560, 485] width 27 height 26
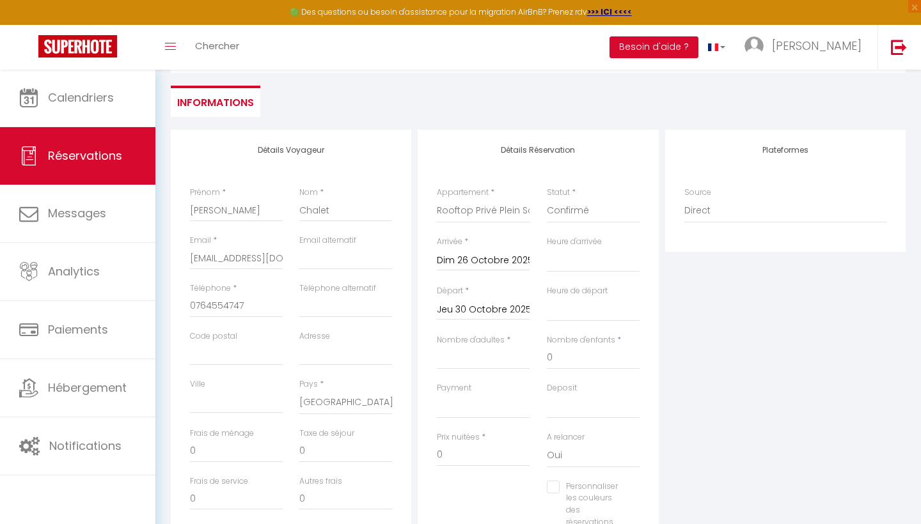
click at [501, 305] on input "Jeu 30 Octobre 2025" at bounding box center [483, 310] width 93 height 17
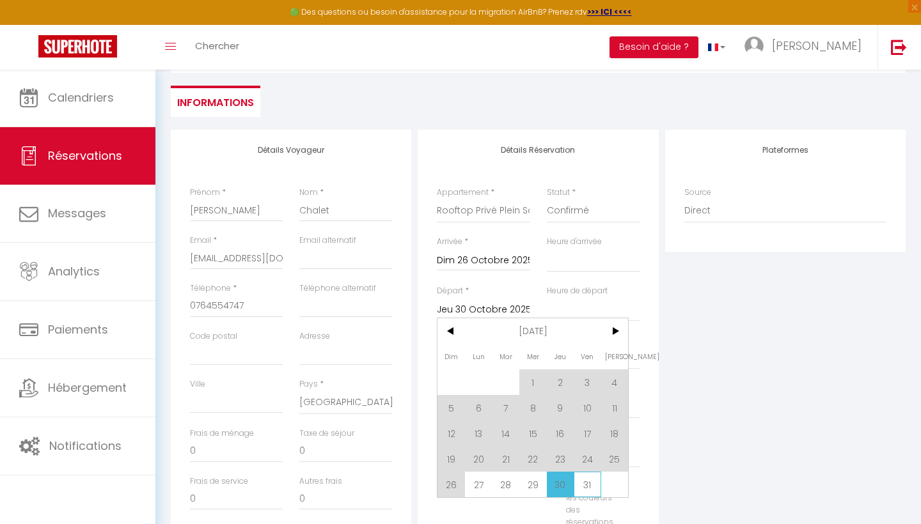
click at [583, 487] on span "31" at bounding box center [587, 485] width 27 height 26
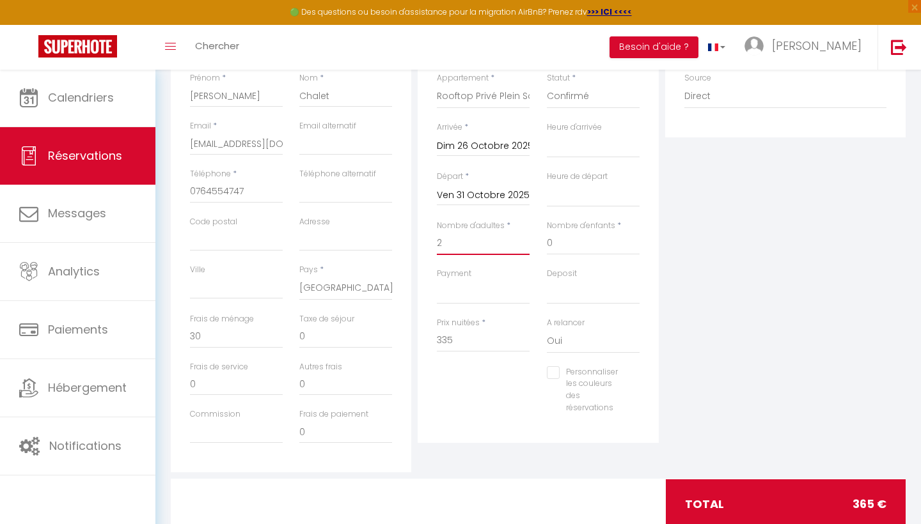
scroll to position [231, 0]
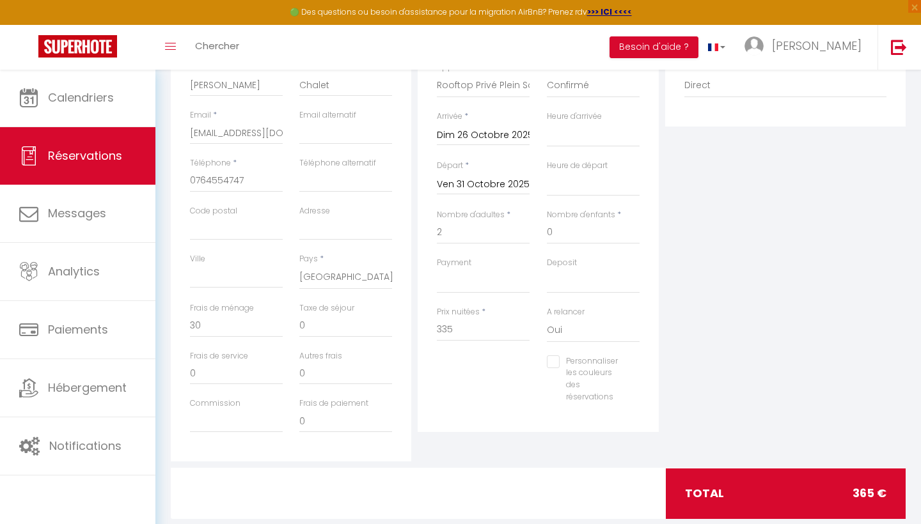
click at [754, 483] on div "total 365 €" at bounding box center [786, 494] width 240 height 50
click at [725, 492] on div "total 365 €" at bounding box center [786, 494] width 240 height 50
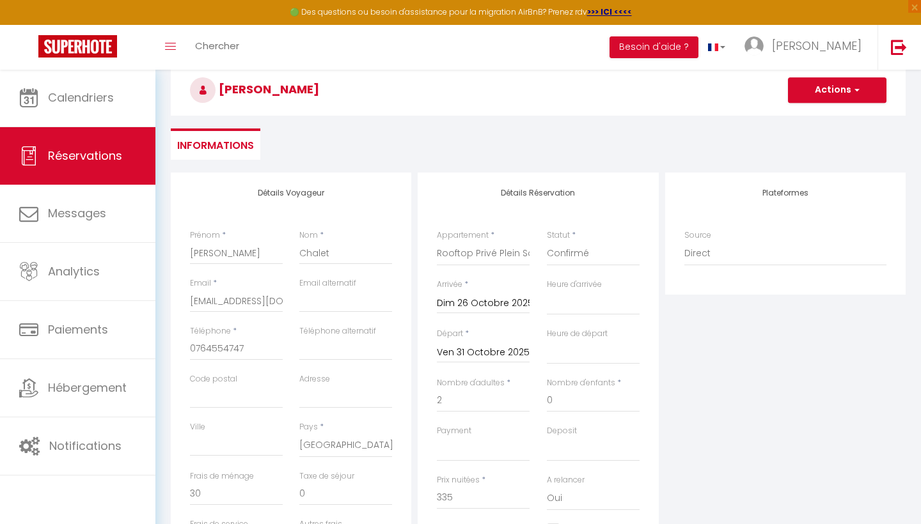
scroll to position [61, 0]
click at [871, 100] on button "Actions" at bounding box center [837, 92] width 98 height 26
click at [841, 114] on link "Enregistrer" at bounding box center [824, 120] width 101 height 17
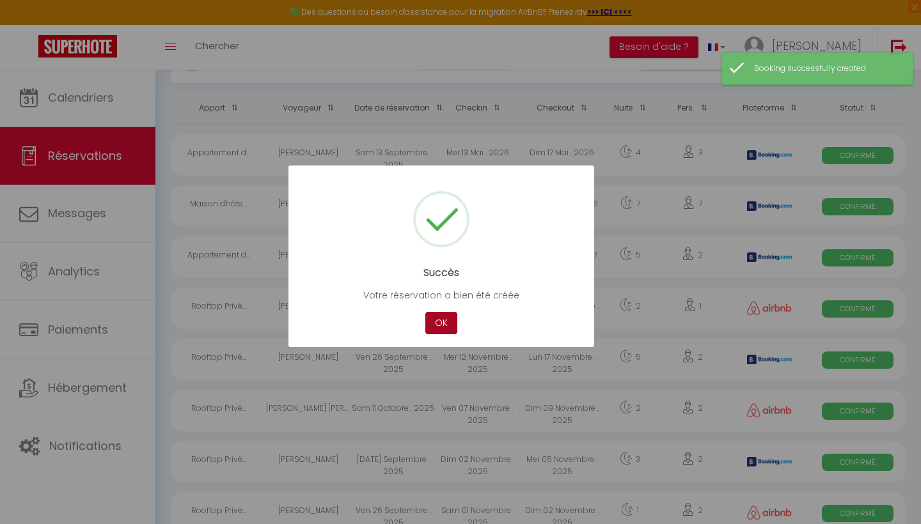
click at [447, 315] on button "OK" at bounding box center [441, 323] width 32 height 22
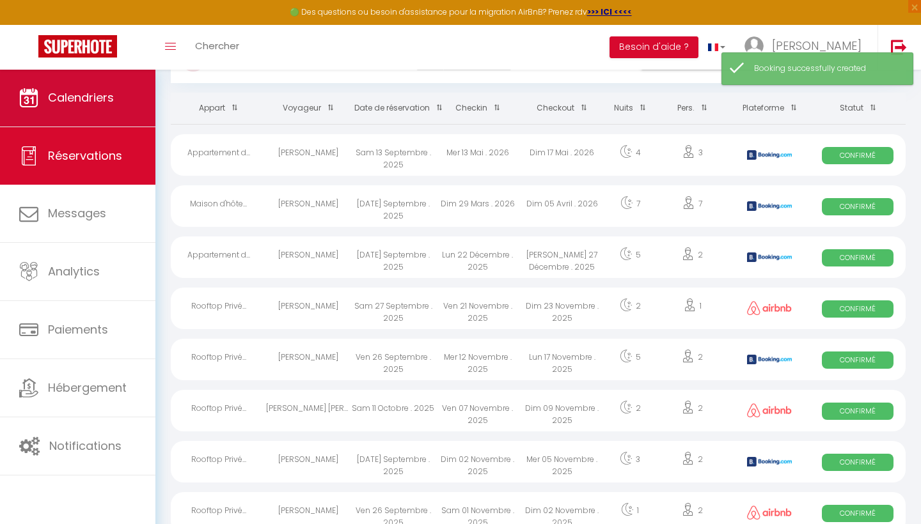
click at [105, 93] on span "Calendriers" at bounding box center [81, 98] width 66 height 16
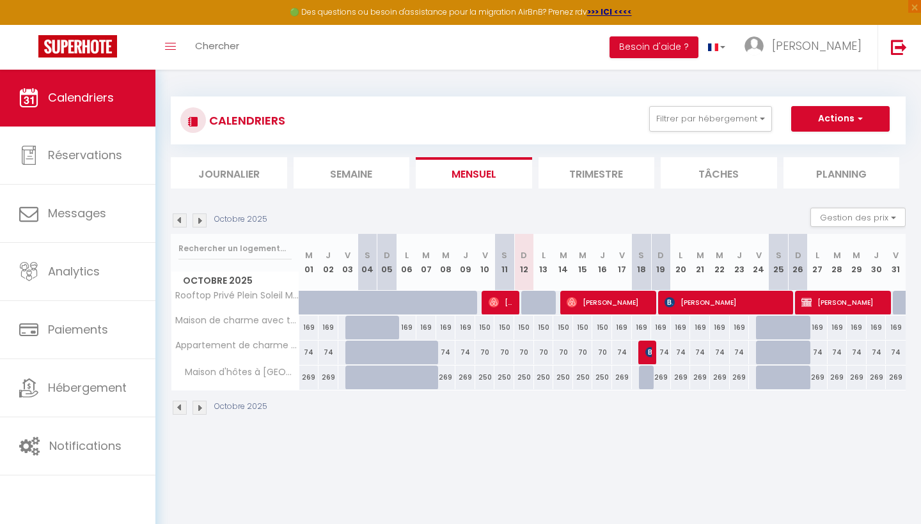
click at [195, 226] on img at bounding box center [199, 221] width 14 height 14
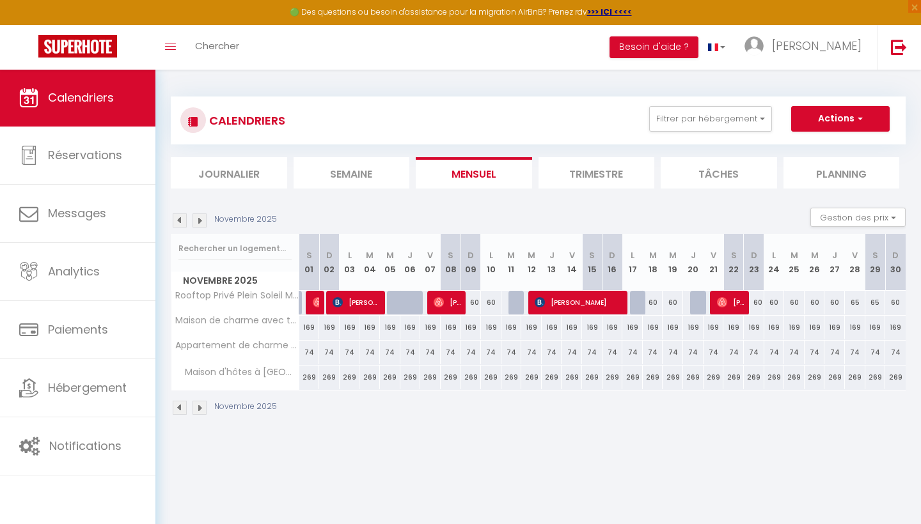
click at [184, 222] on img at bounding box center [180, 221] width 14 height 14
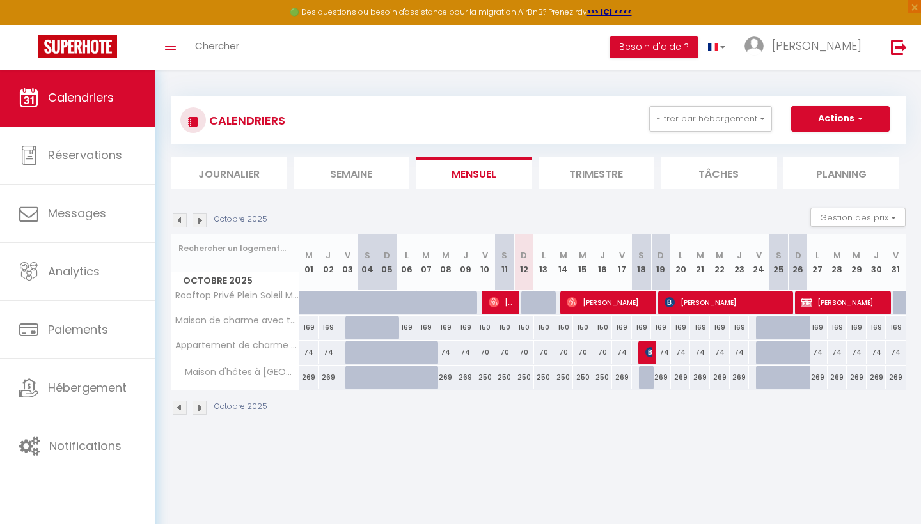
click at [876, 300] on span "[PERSON_NAME]" at bounding box center [844, 302] width 86 height 24
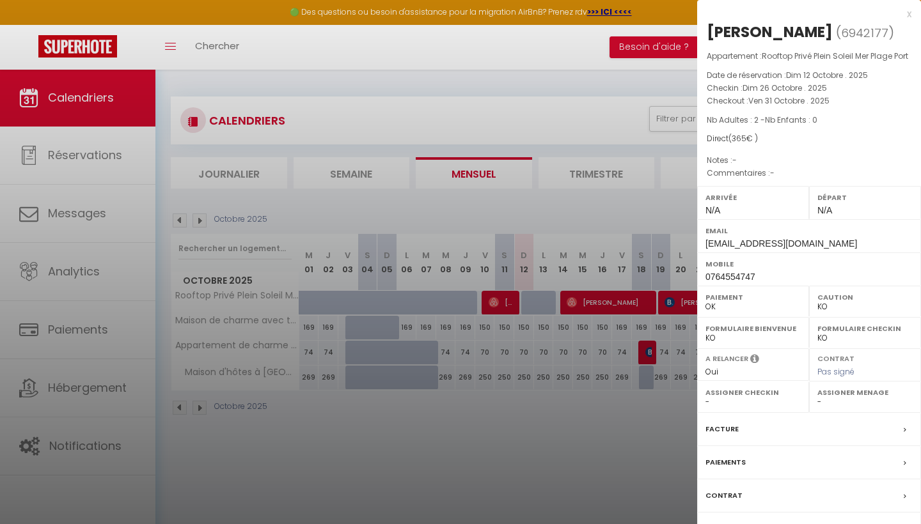
click at [649, 426] on div at bounding box center [460, 262] width 921 height 524
